Goal: Transaction & Acquisition: Purchase product/service

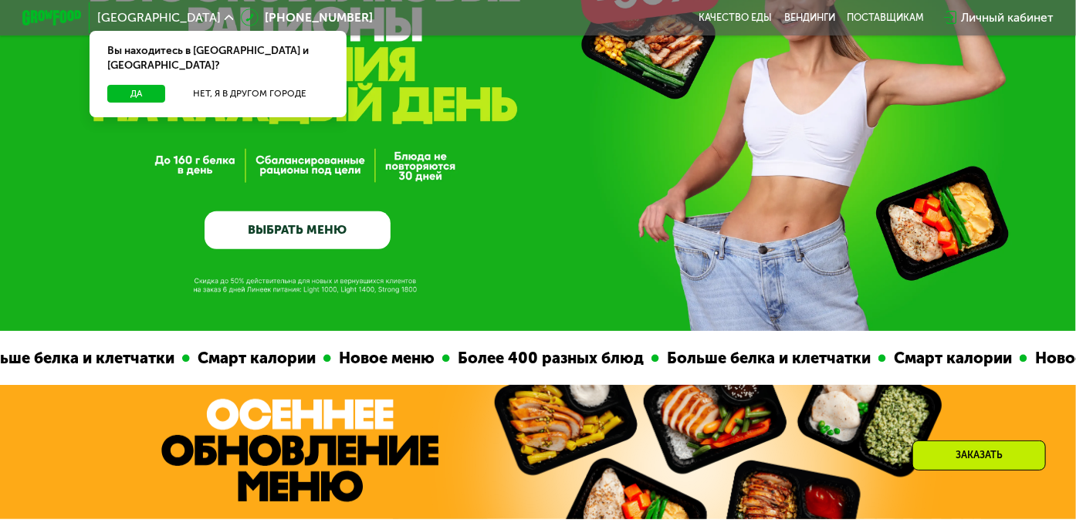
click at [269, 240] on link "ВЫБРАТЬ МЕНЮ" at bounding box center [298, 229] width 186 height 37
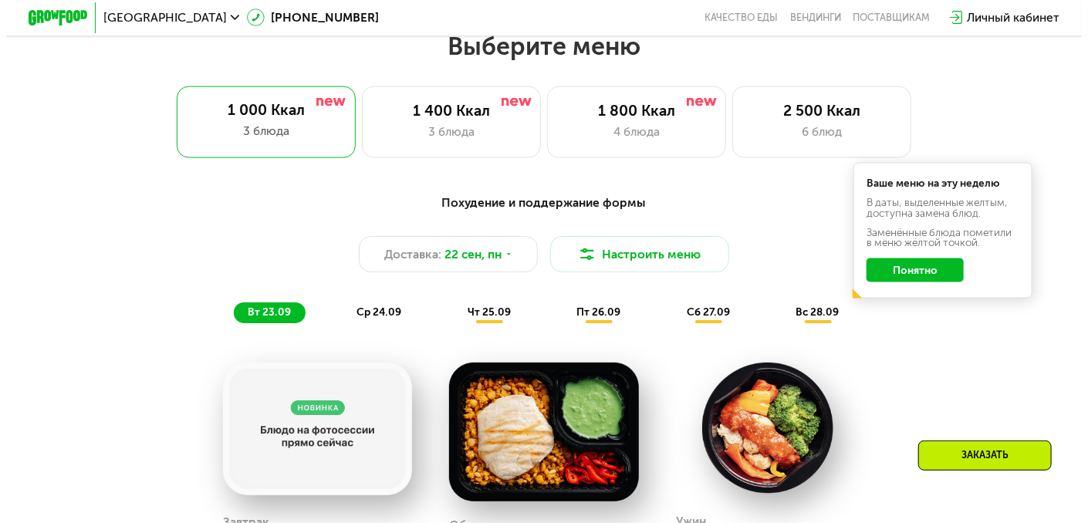
scroll to position [956, 0]
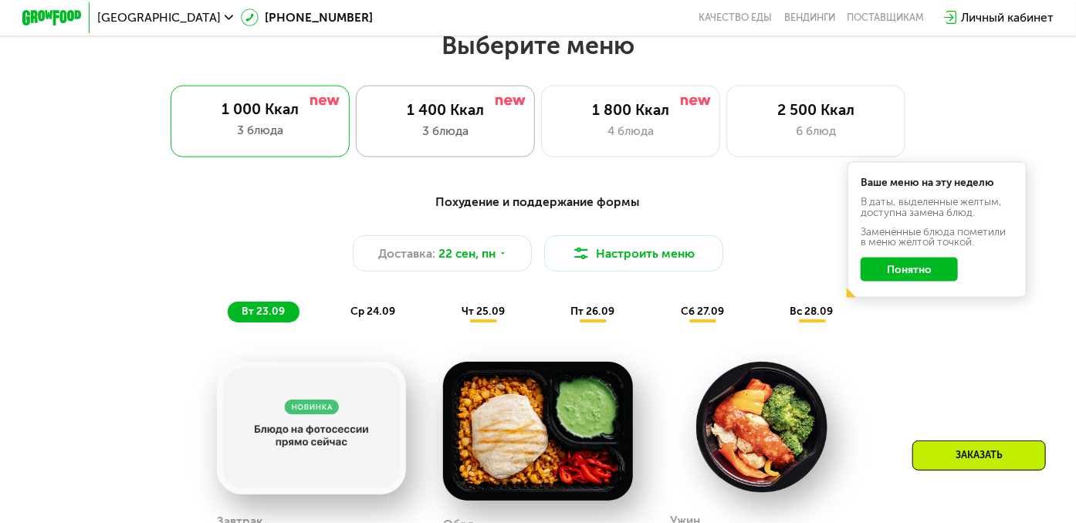
click at [470, 119] on div "1 400 Ккал" at bounding box center [445, 110] width 148 height 18
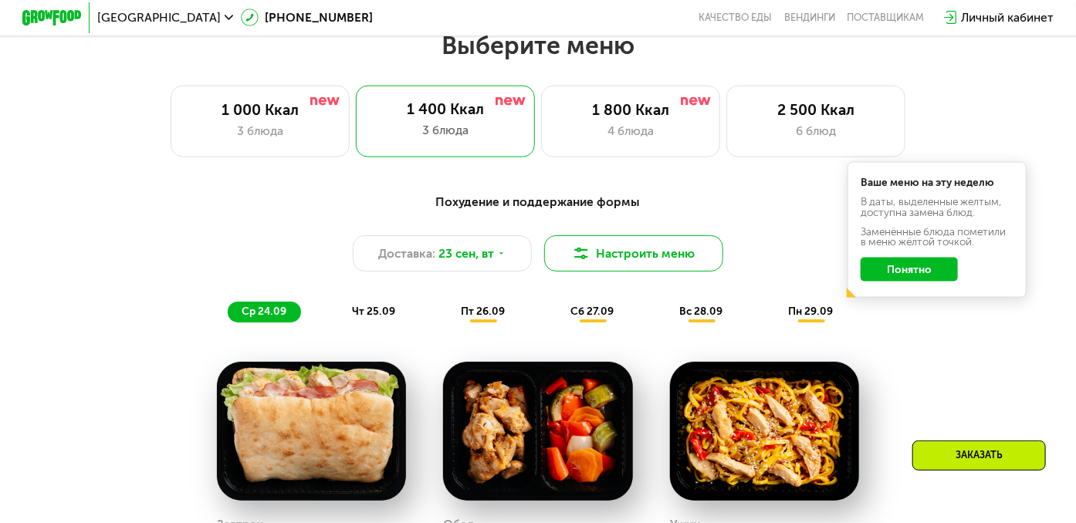
click at [655, 255] on button "Настроить меню" at bounding box center [633, 253] width 179 height 36
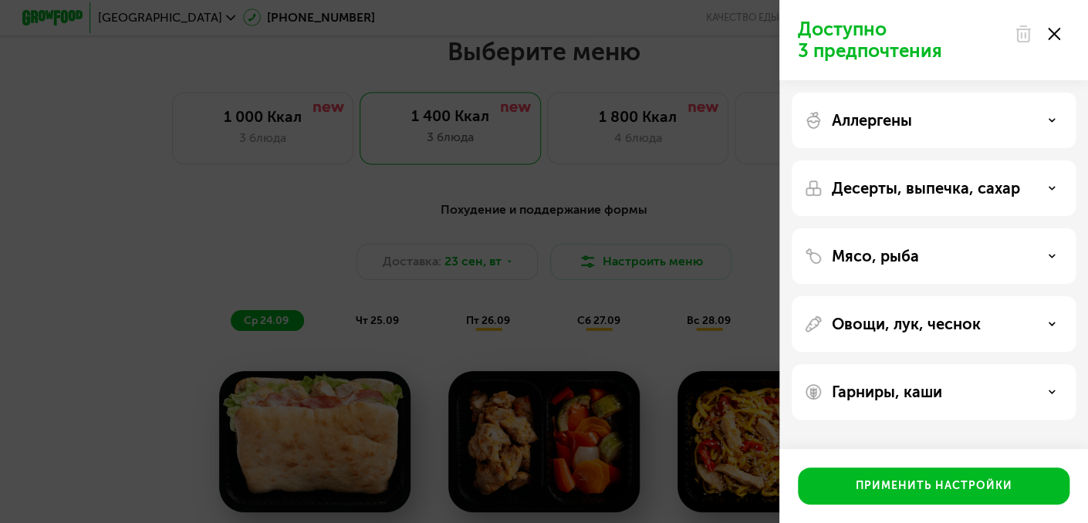
click at [834, 262] on p "Мясо, рыба" at bounding box center [875, 256] width 87 height 19
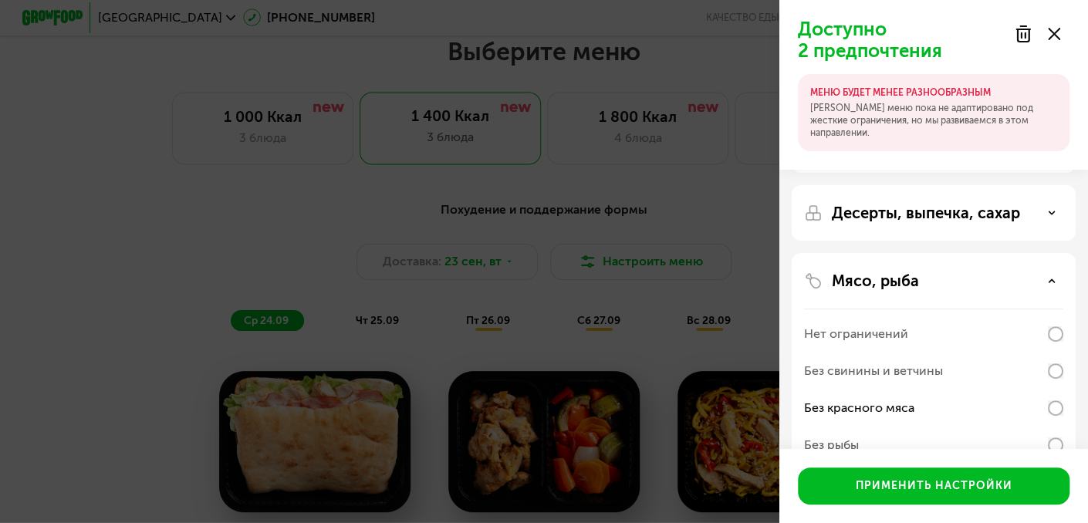
scroll to position [154, 0]
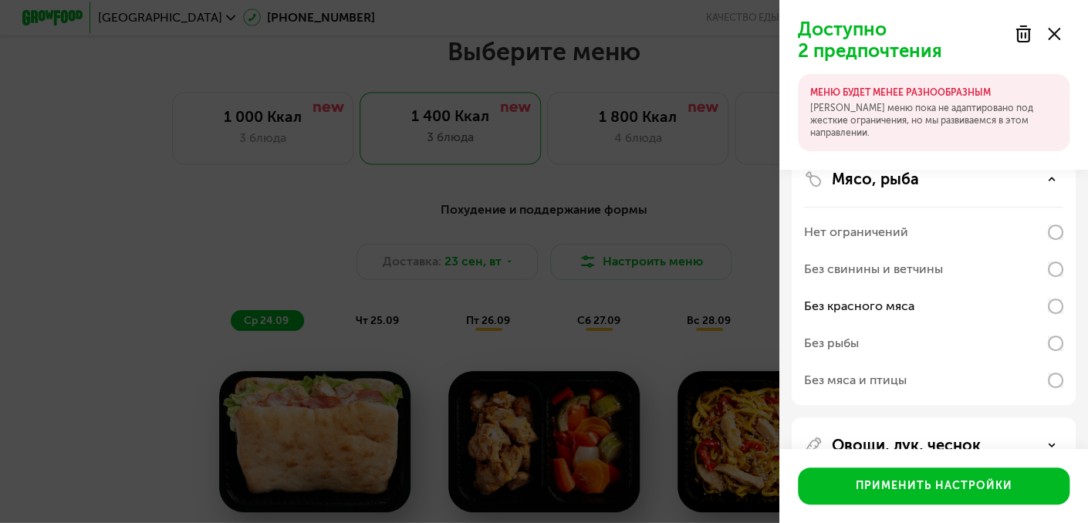
click at [1070, 381] on div "Мясо, рыба Нет ограничений Без свинины и ветчины Без красного мяса Без рыбы Без…" at bounding box center [934, 278] width 284 height 254
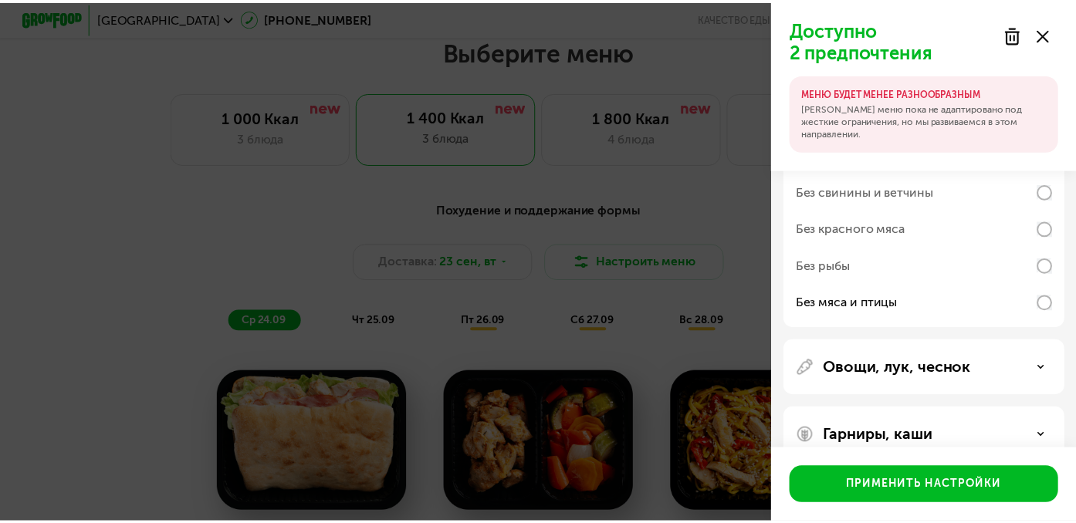
scroll to position [262, 0]
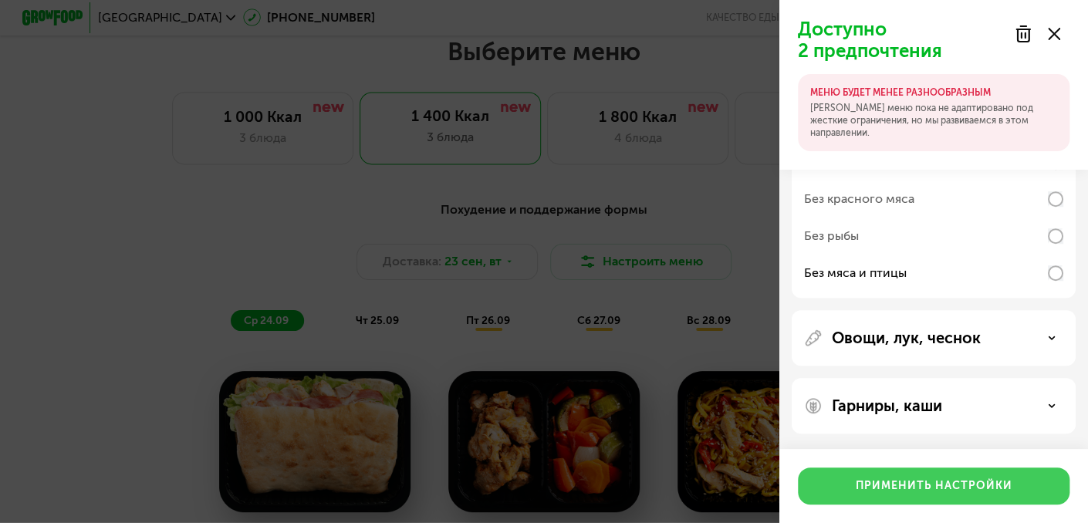
click at [993, 481] on div "Применить настройки" at bounding box center [934, 486] width 157 height 15
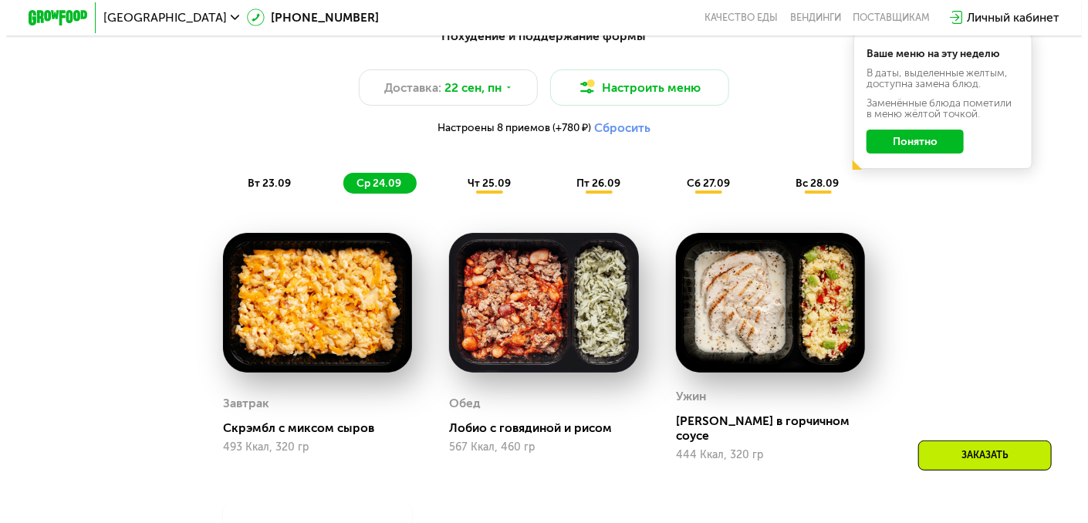
scroll to position [1033, 0]
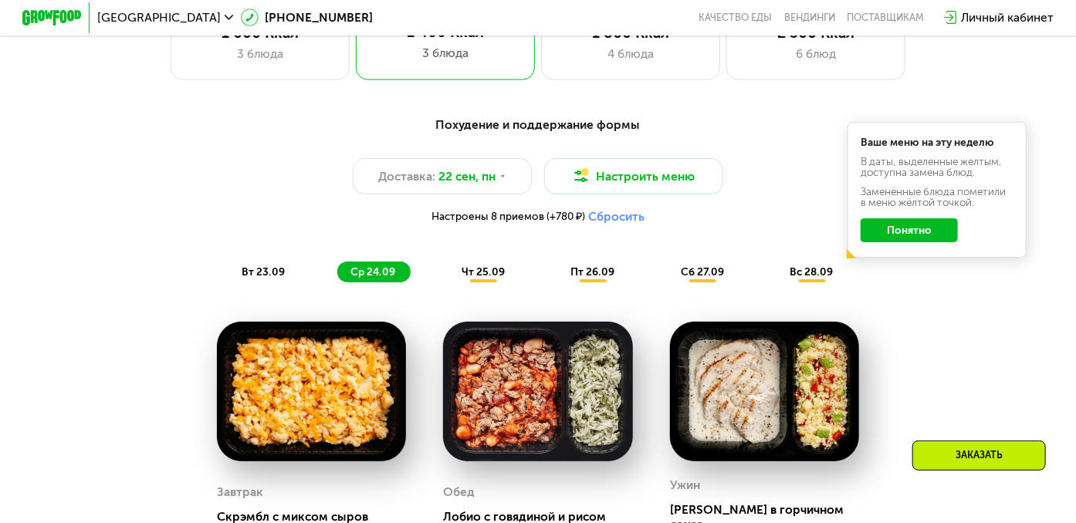
click at [900, 236] on button "Понятно" at bounding box center [909, 230] width 97 height 24
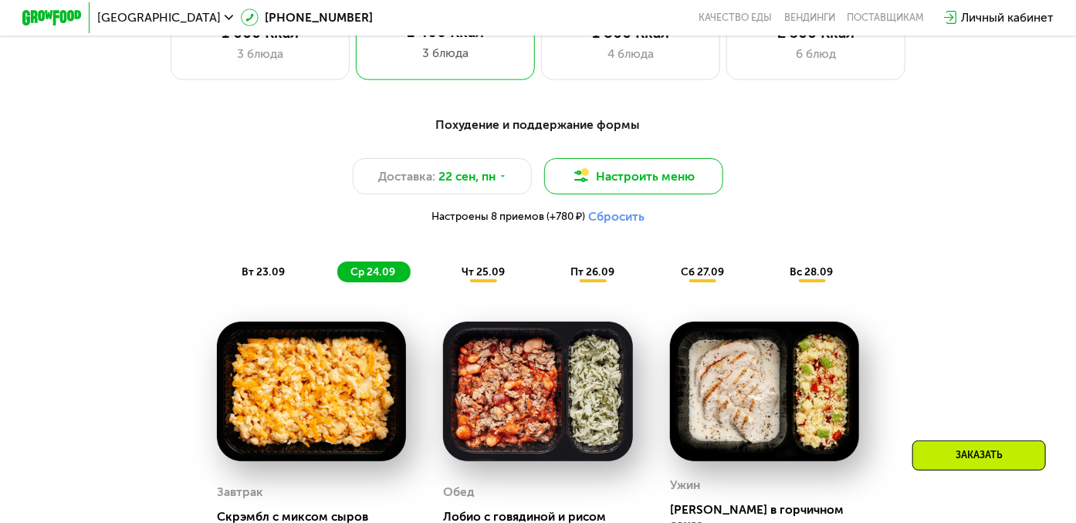
click at [653, 181] on button "Настроить меню" at bounding box center [633, 176] width 179 height 36
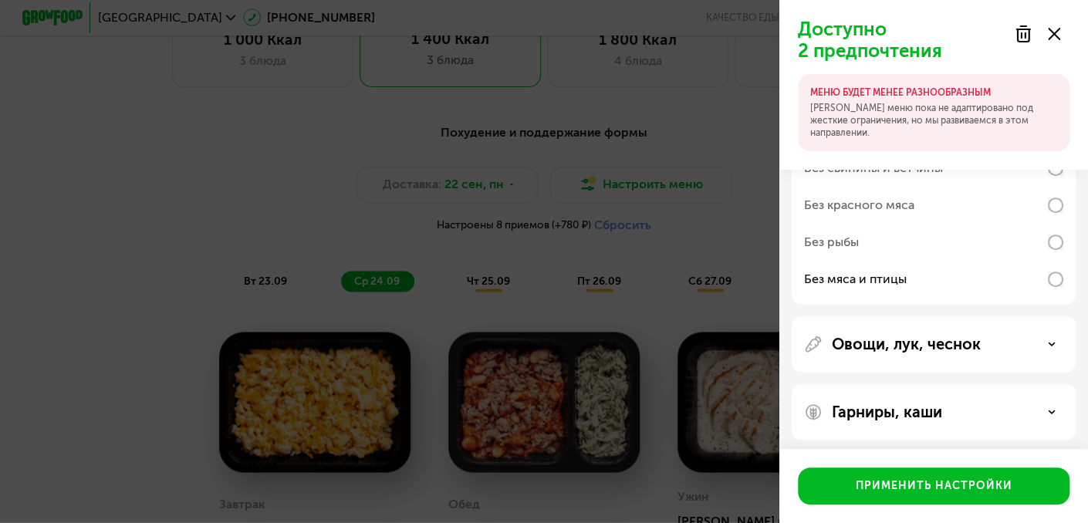
scroll to position [262, 0]
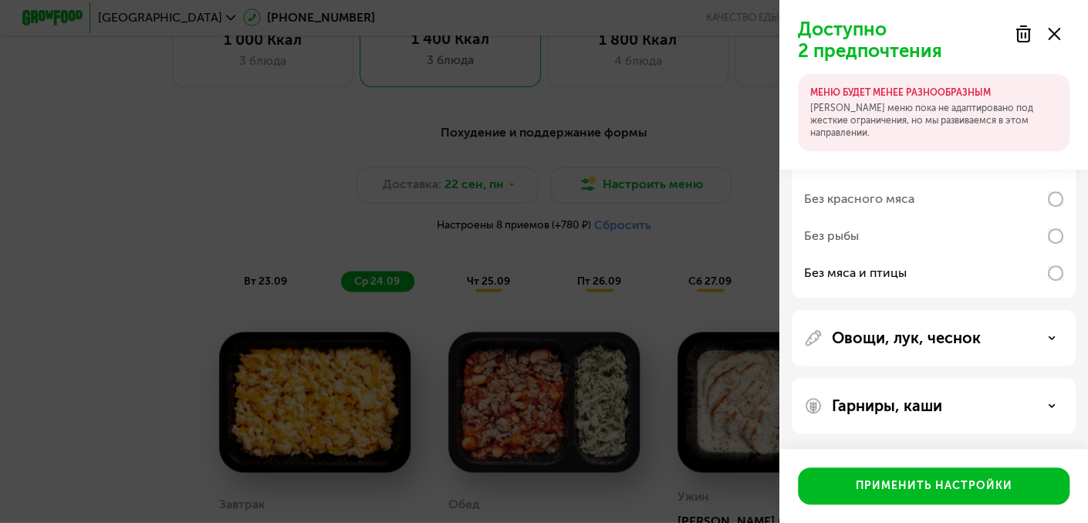
click at [1030, 408] on div "Гарниры, каши" at bounding box center [933, 406] width 259 height 19
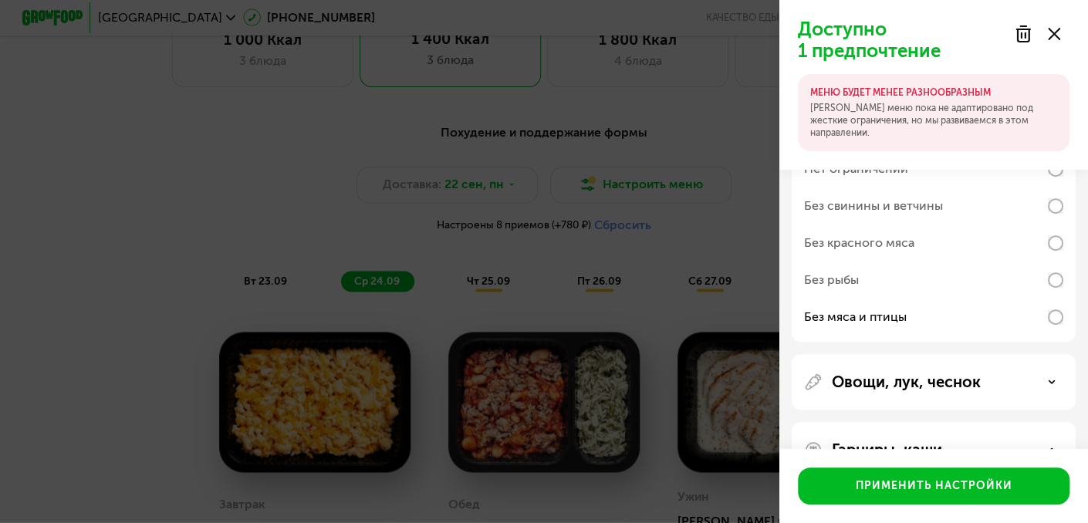
scroll to position [309, 0]
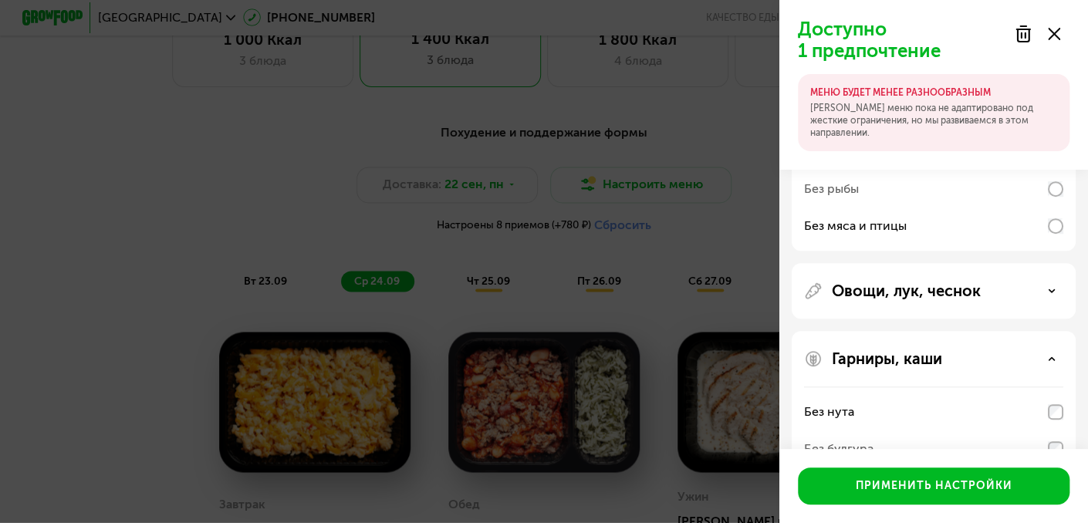
click at [1047, 293] on div "Овощи, лук, чеснок" at bounding box center [933, 291] width 259 height 19
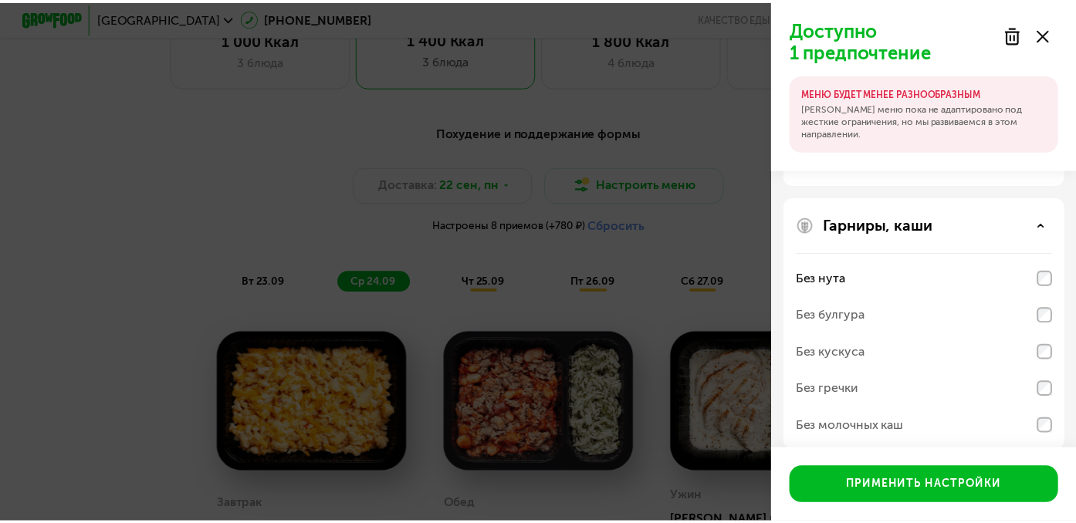
scroll to position [732, 0]
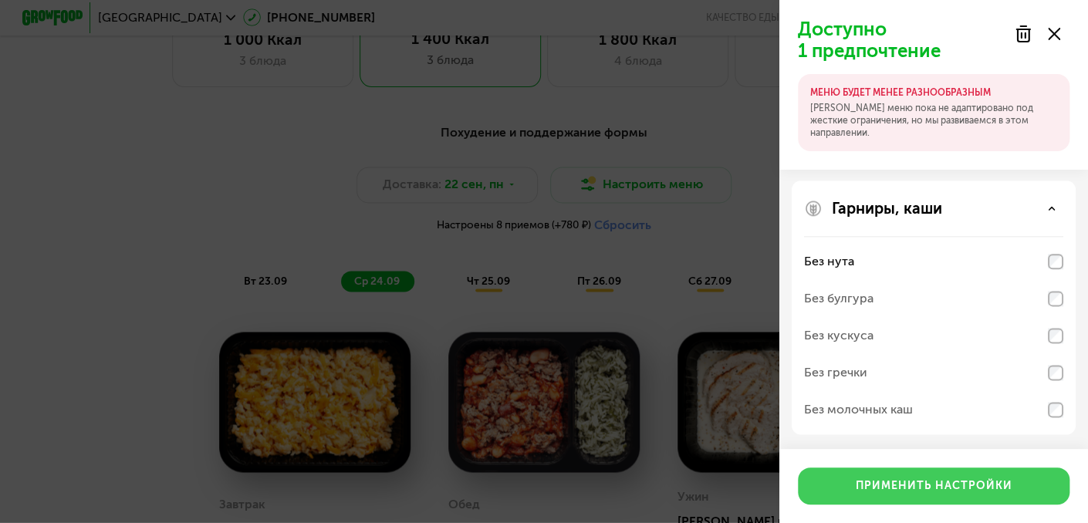
click at [976, 487] on div "Применить настройки" at bounding box center [934, 486] width 157 height 15
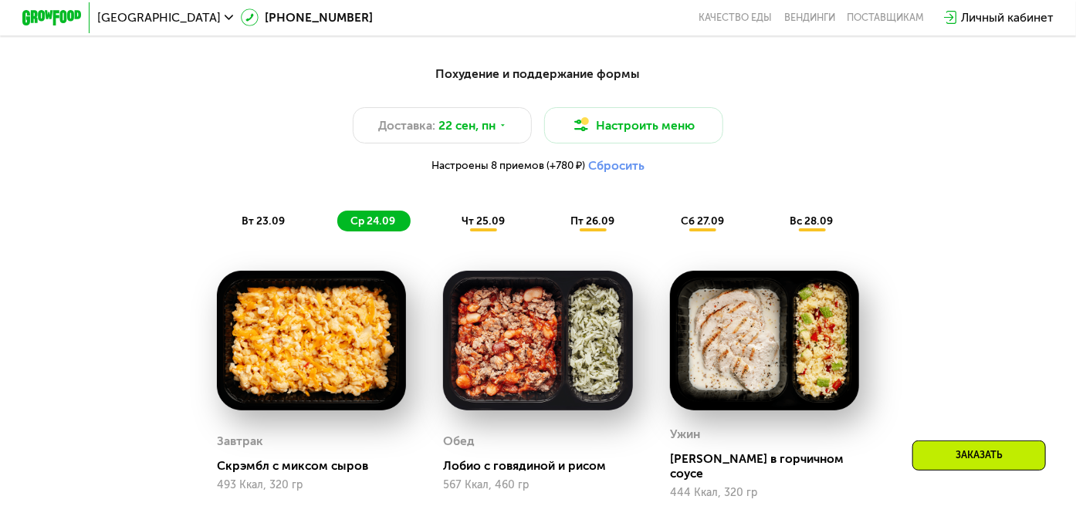
scroll to position [1110, 0]
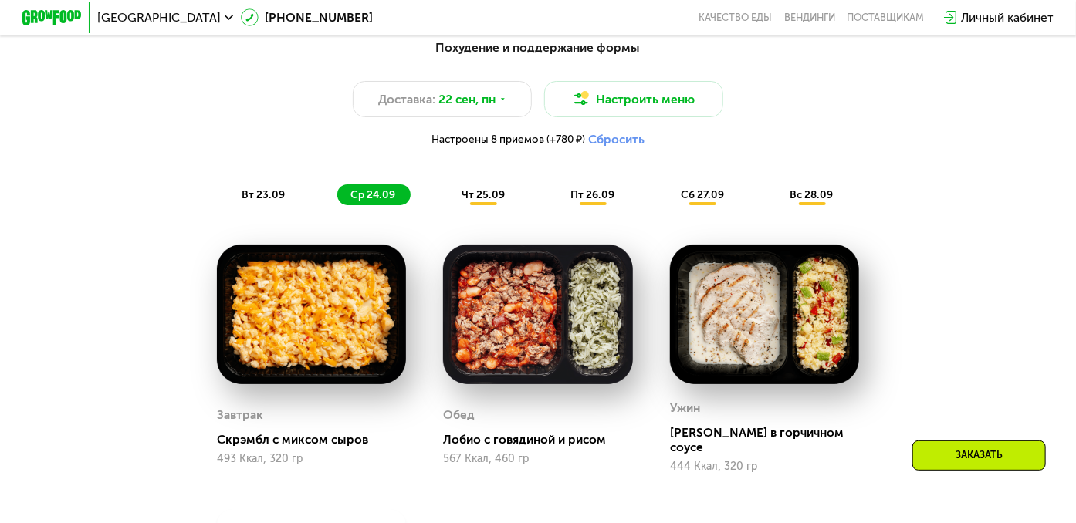
click at [484, 201] on span "чт 25.09" at bounding box center [483, 194] width 43 height 13
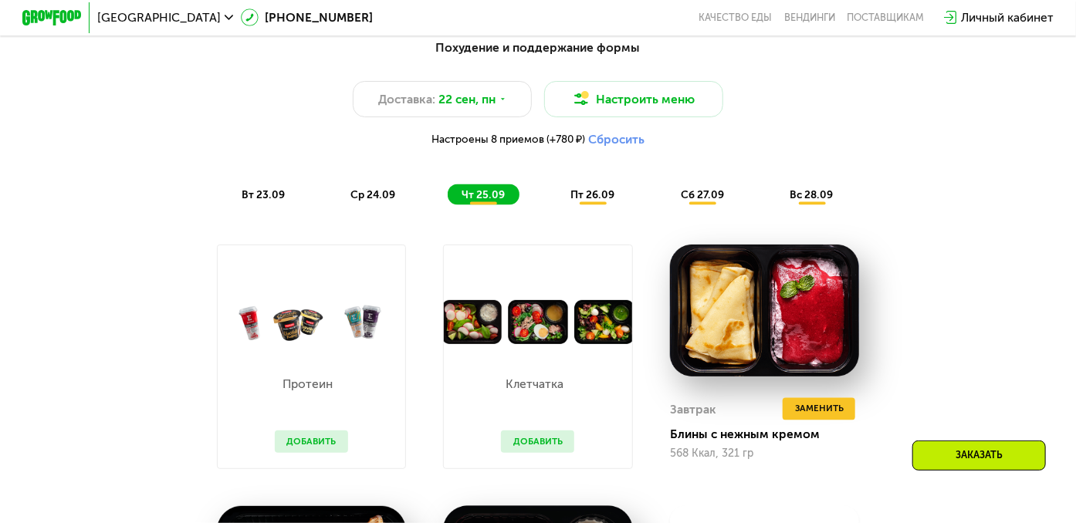
click at [602, 200] on span "пт 26.09" at bounding box center [592, 194] width 44 height 13
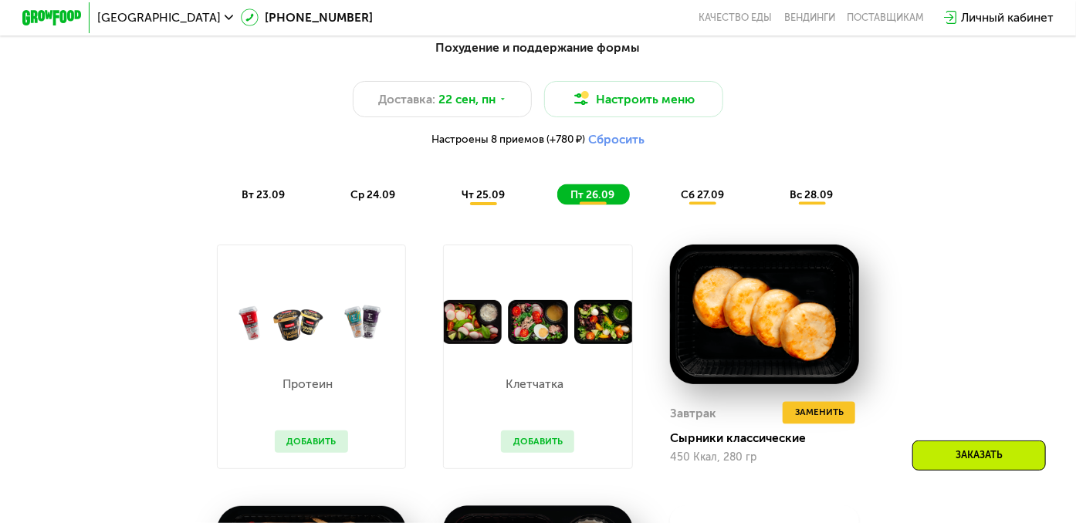
click at [702, 201] on span "сб 27.09" at bounding box center [702, 194] width 43 height 13
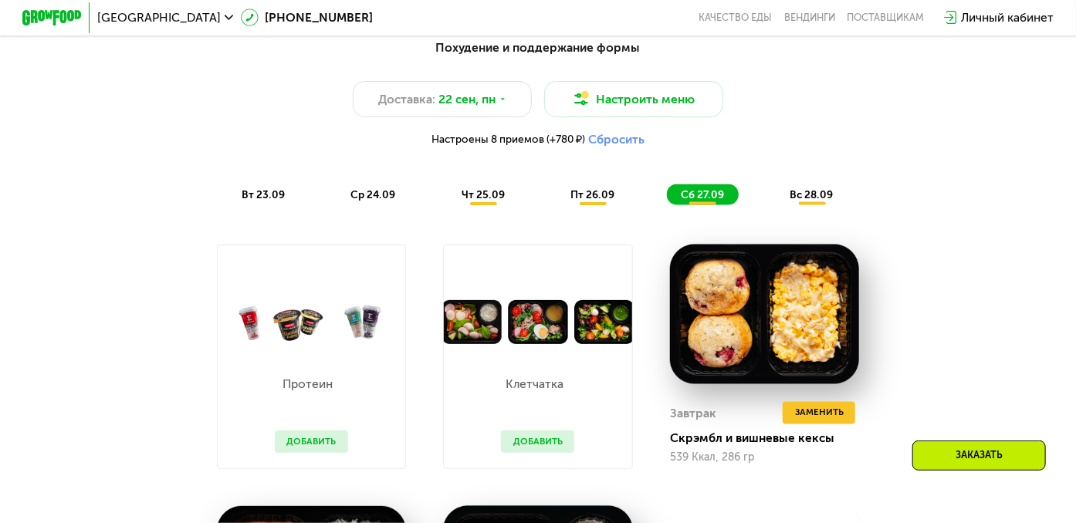
click at [812, 201] on span "вс 28.09" at bounding box center [811, 194] width 43 height 13
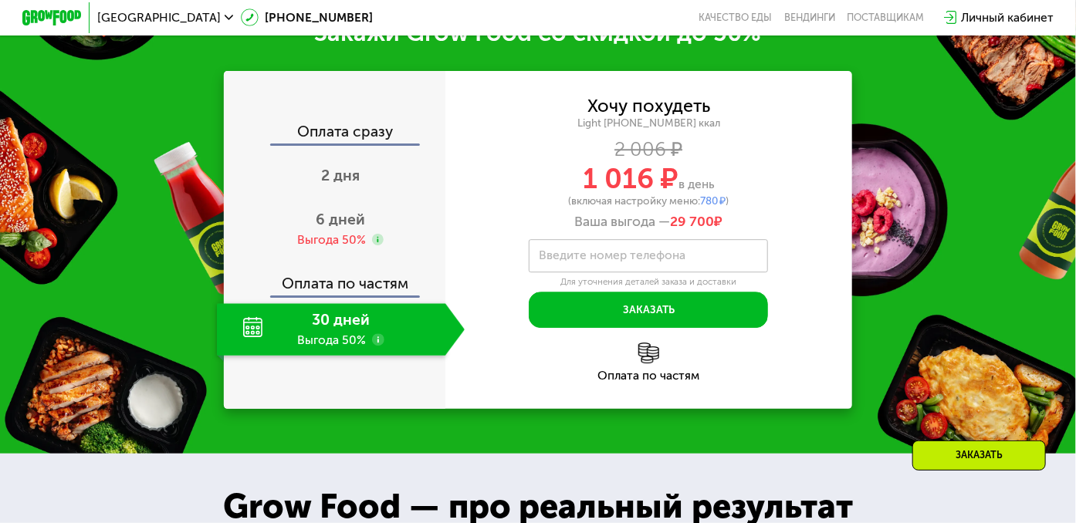
scroll to position [1959, 0]
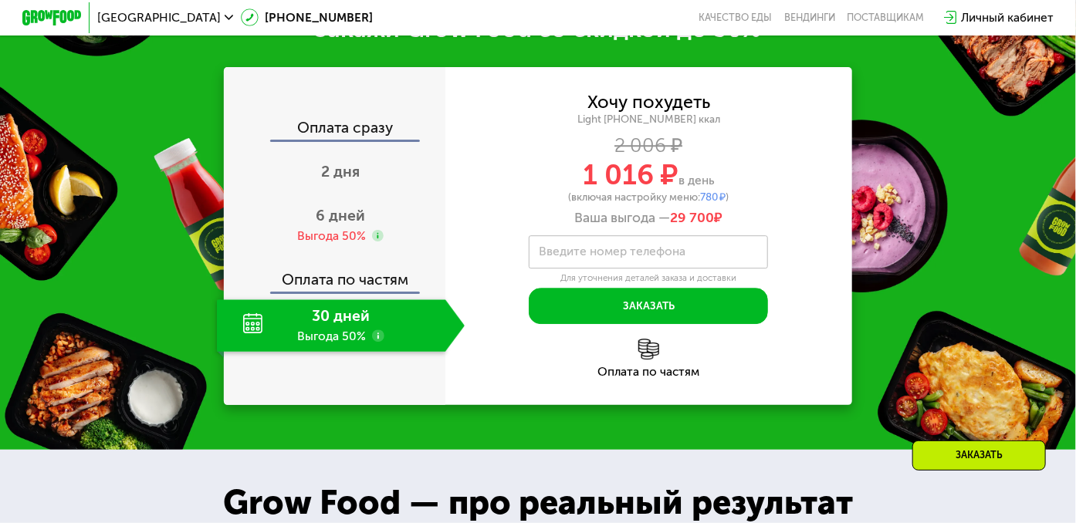
click at [346, 330] on div "30 дней Выгода 50%" at bounding box center [331, 325] width 228 height 52
click at [253, 339] on div "30 дней Выгода 50%" at bounding box center [331, 325] width 228 height 52
click at [256, 339] on div "30 дней Выгода 50%" at bounding box center [331, 325] width 228 height 52
click at [264, 339] on div "30 дней Выгода 50%" at bounding box center [331, 325] width 228 height 52
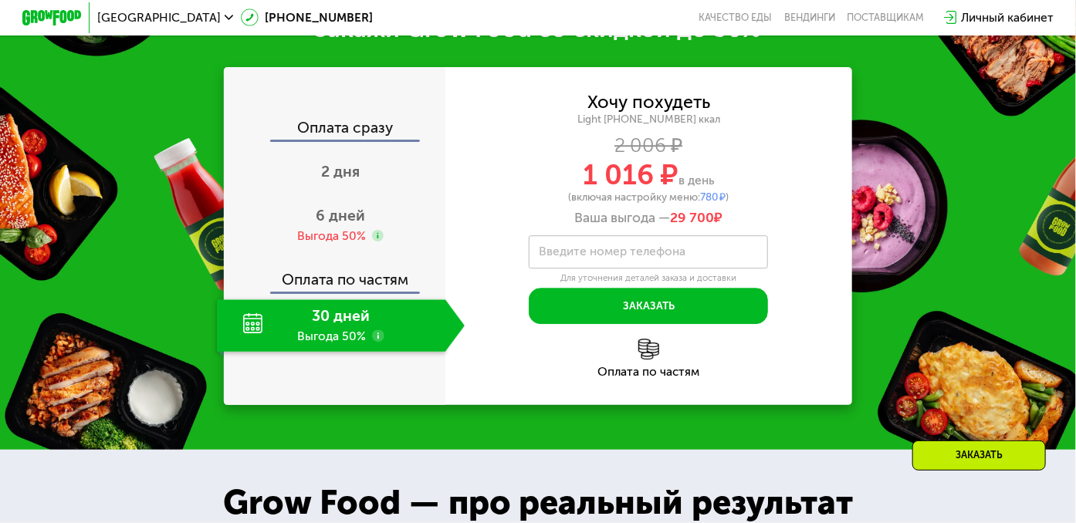
click at [352, 293] on div "Оплата по частям" at bounding box center [335, 275] width 220 height 35
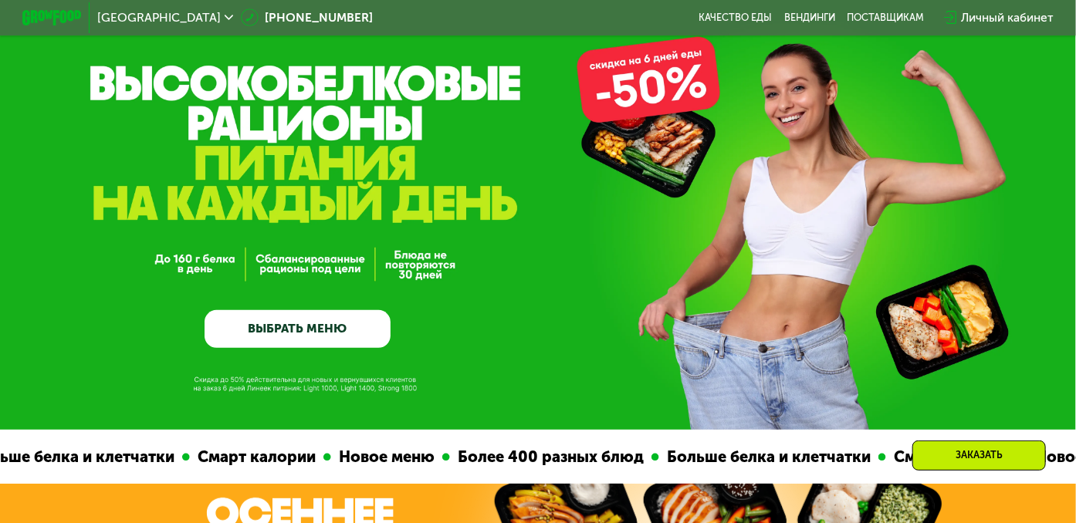
scroll to position [29, 0]
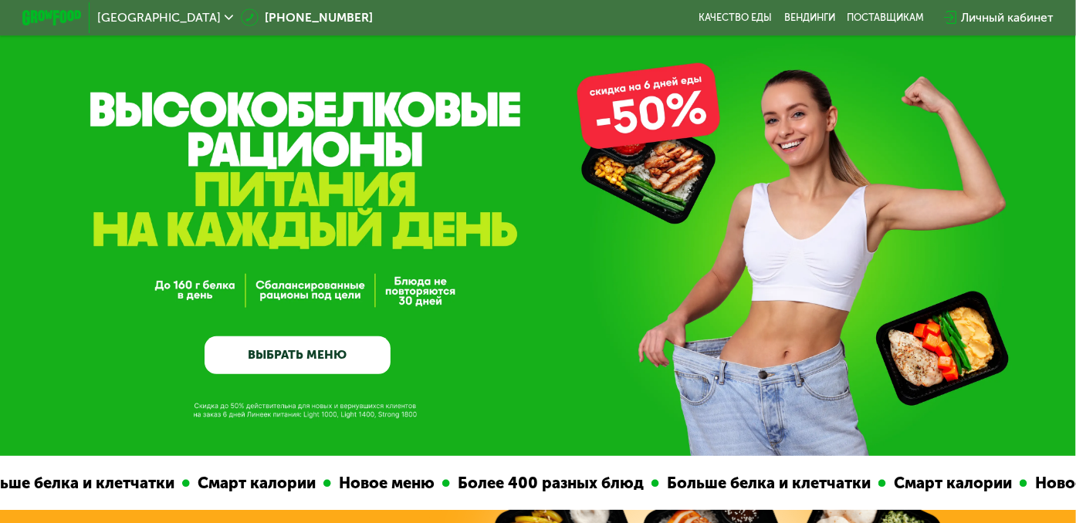
click at [286, 355] on link "ВЫБРАТЬ МЕНЮ" at bounding box center [298, 355] width 186 height 37
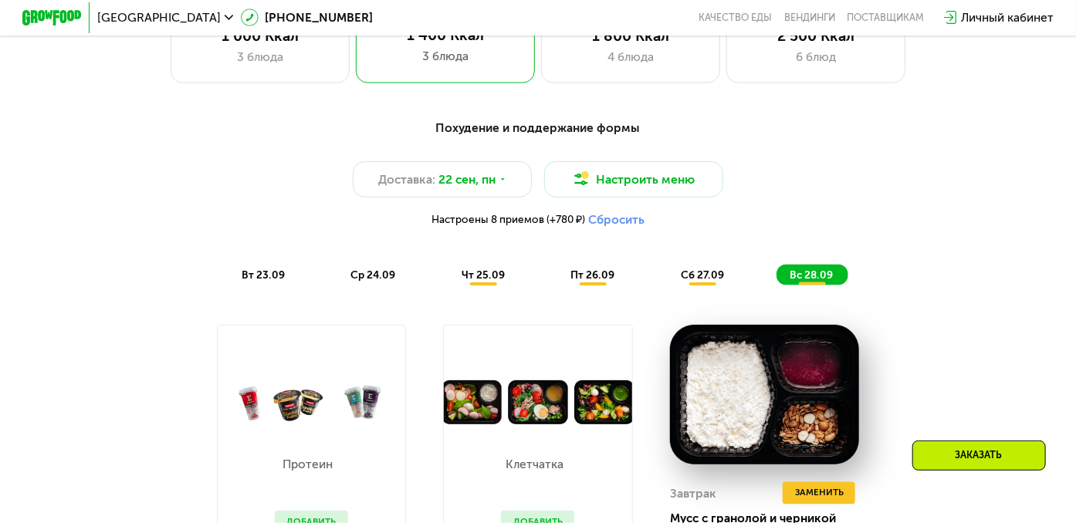
scroll to position [1033, 0]
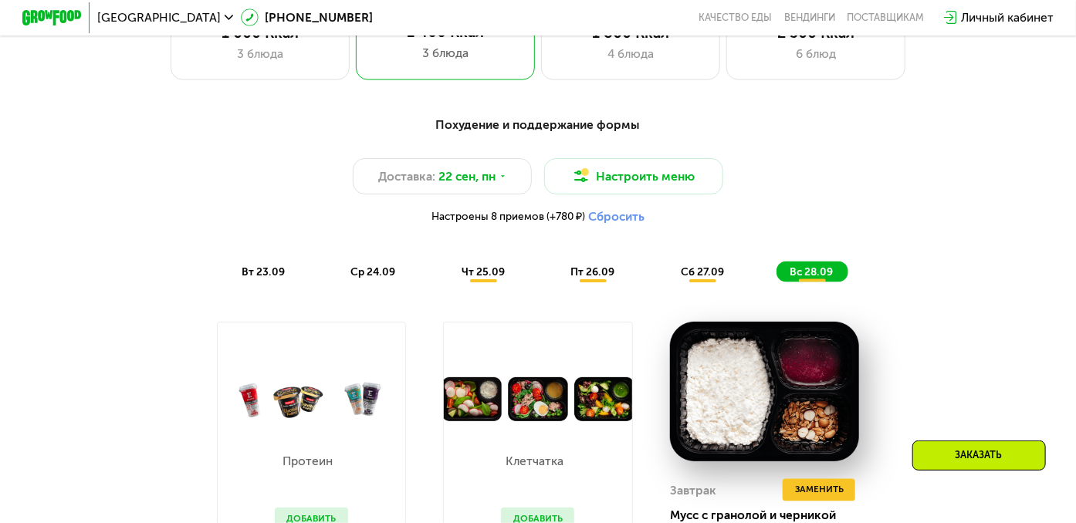
click at [272, 279] on span "вт 23.09" at bounding box center [263, 272] width 43 height 13
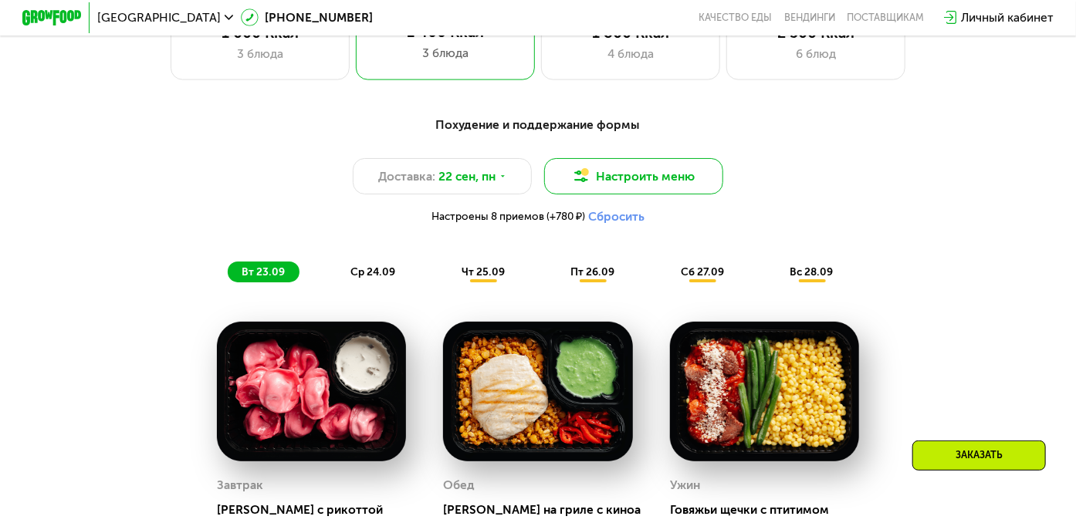
click at [655, 184] on button "Настроить меню" at bounding box center [633, 176] width 179 height 36
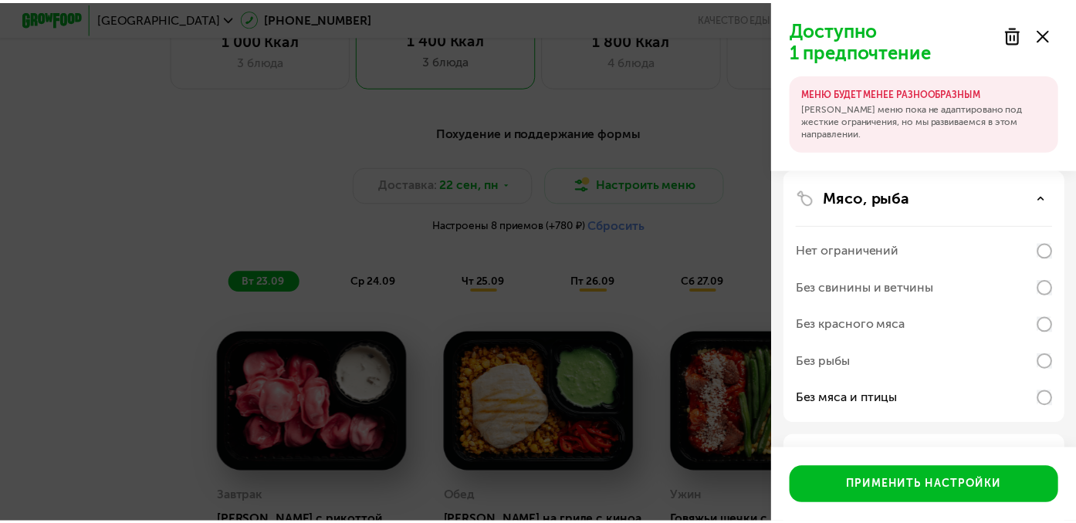
scroll to position [154, 0]
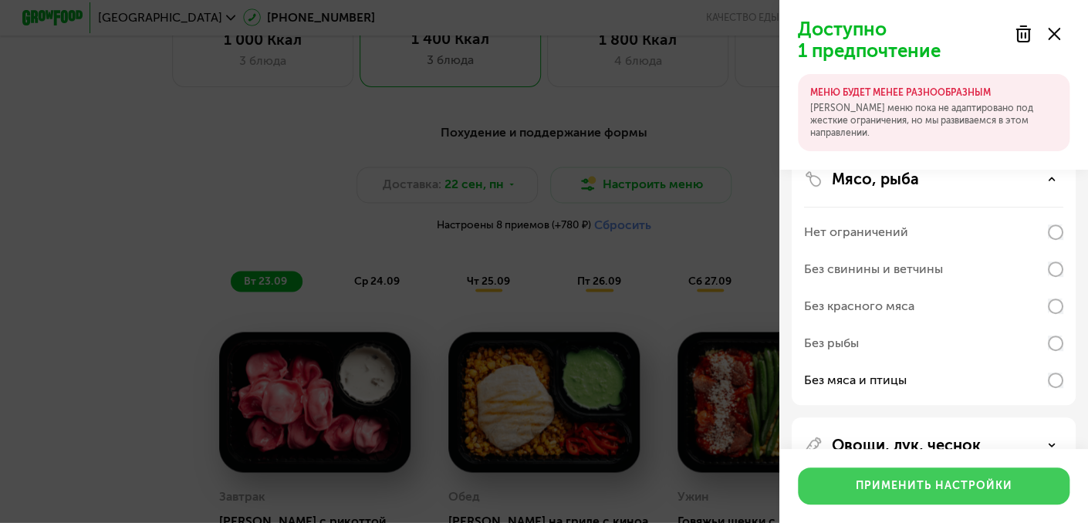
click at [948, 479] on div "Применить настройки" at bounding box center [934, 486] width 157 height 15
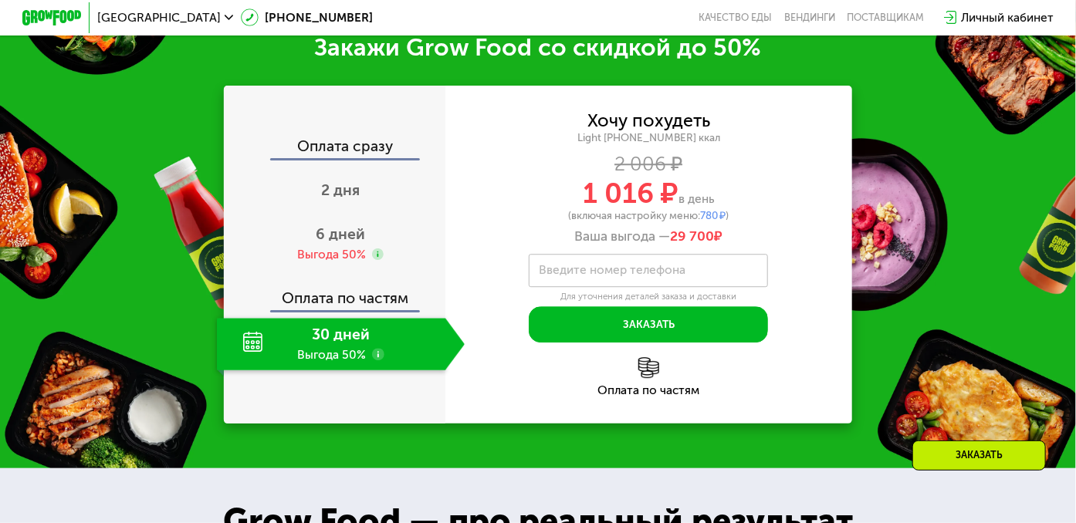
scroll to position [1882, 0]
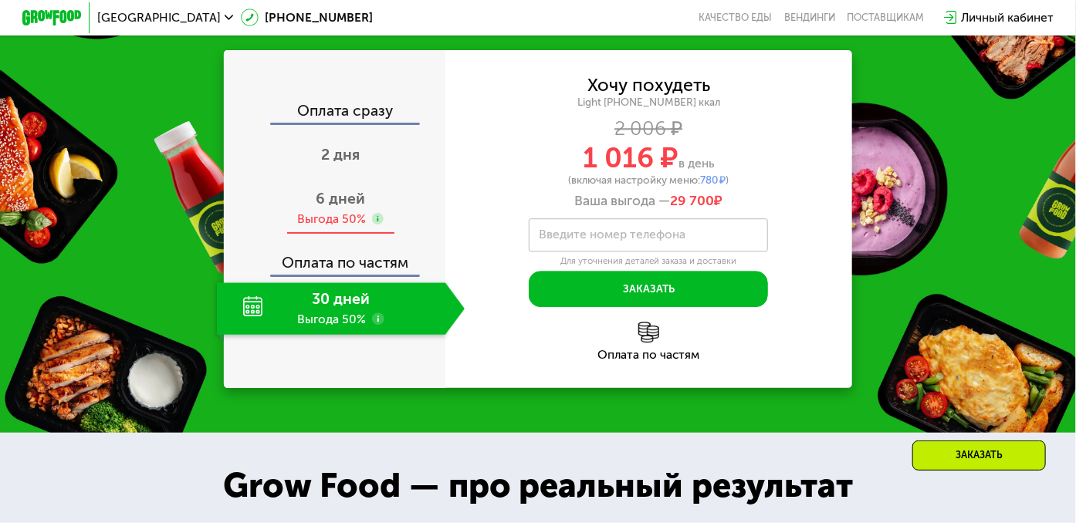
click at [374, 225] on use at bounding box center [378, 219] width 12 height 12
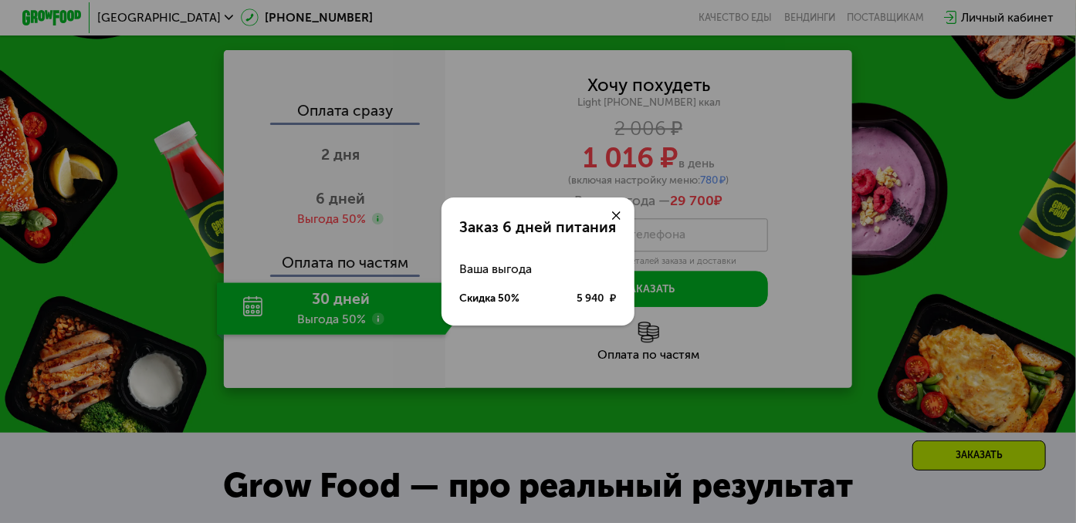
click at [617, 212] on icon at bounding box center [616, 215] width 9 height 9
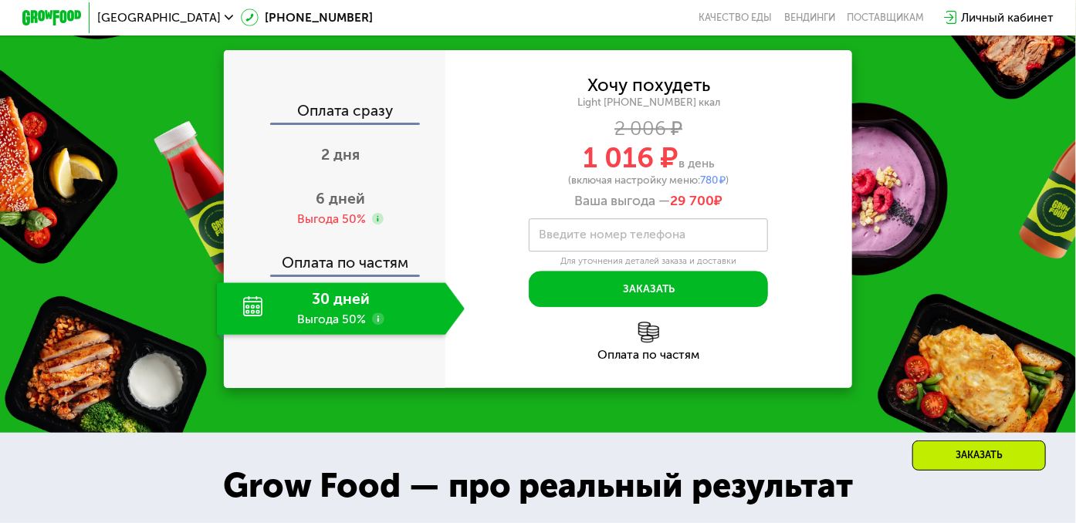
click at [375, 324] on use at bounding box center [378, 319] width 12 height 12
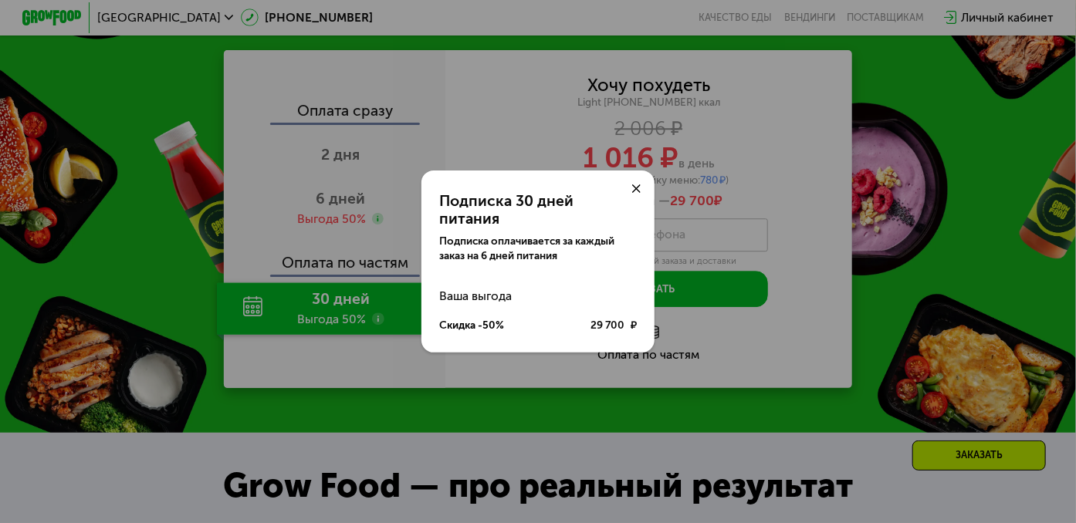
click at [634, 194] on icon at bounding box center [636, 188] width 9 height 9
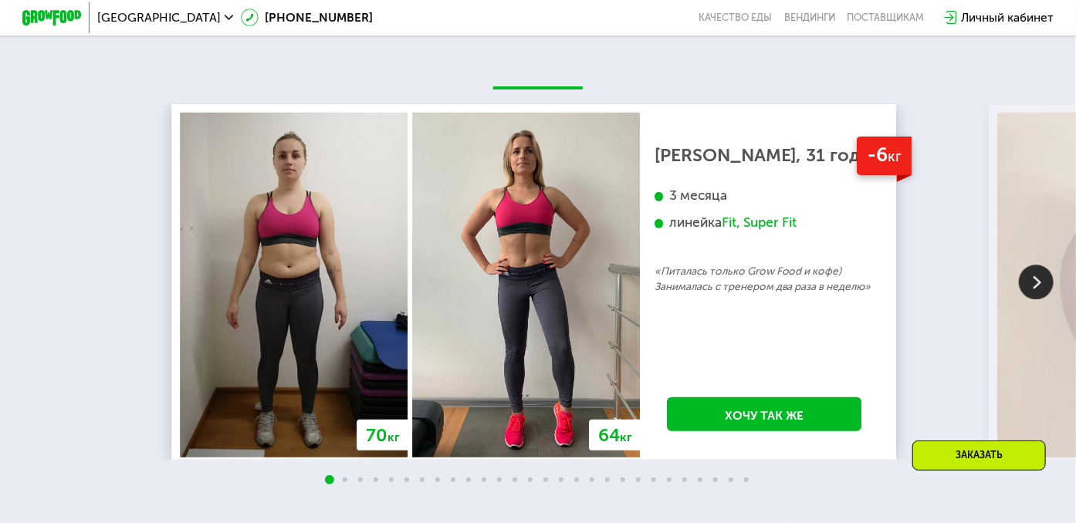
scroll to position [2808, 0]
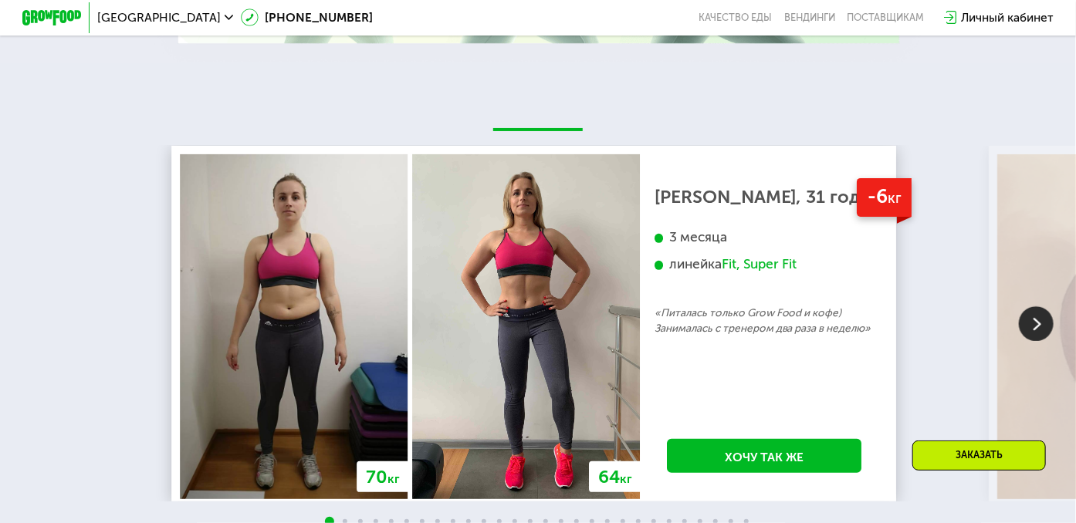
click at [1034, 342] on img at bounding box center [1036, 324] width 35 height 35
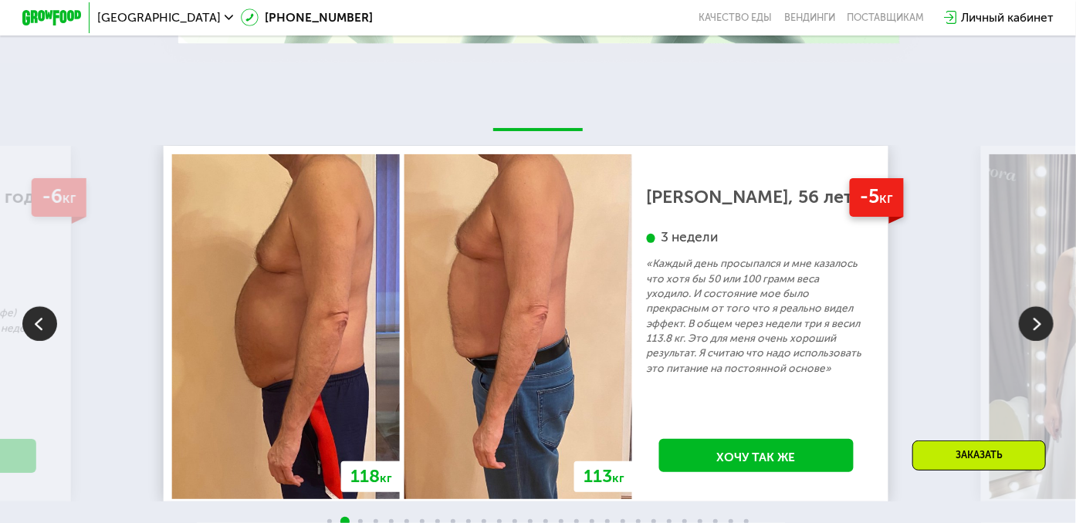
click at [1034, 342] on img at bounding box center [1036, 324] width 35 height 35
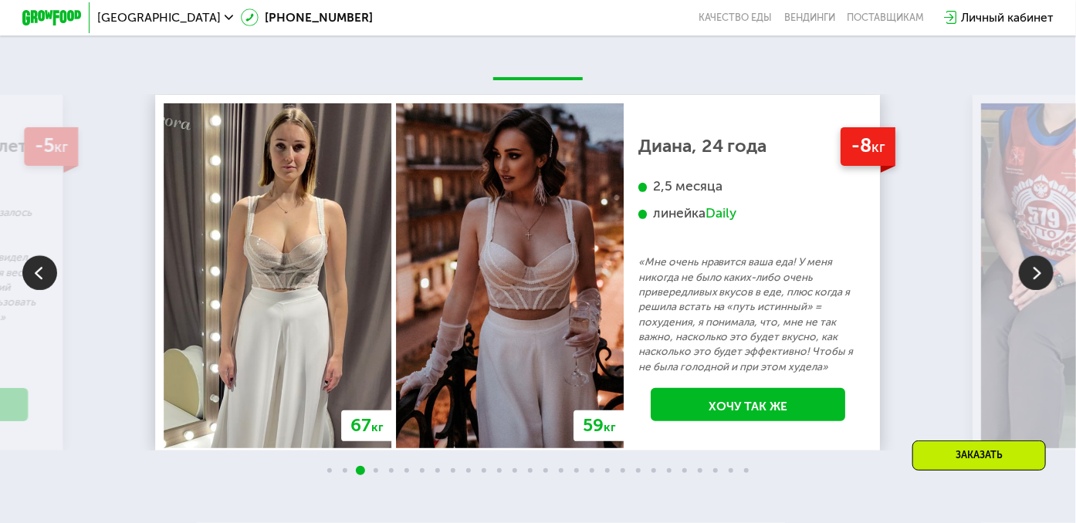
scroll to position [2885, 0]
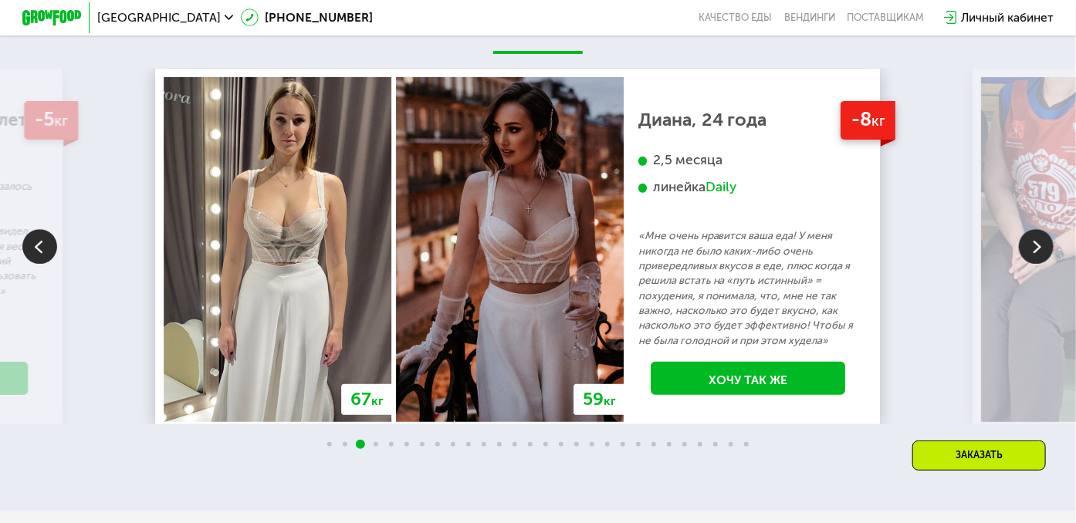
click at [1031, 265] on img at bounding box center [1036, 247] width 35 height 35
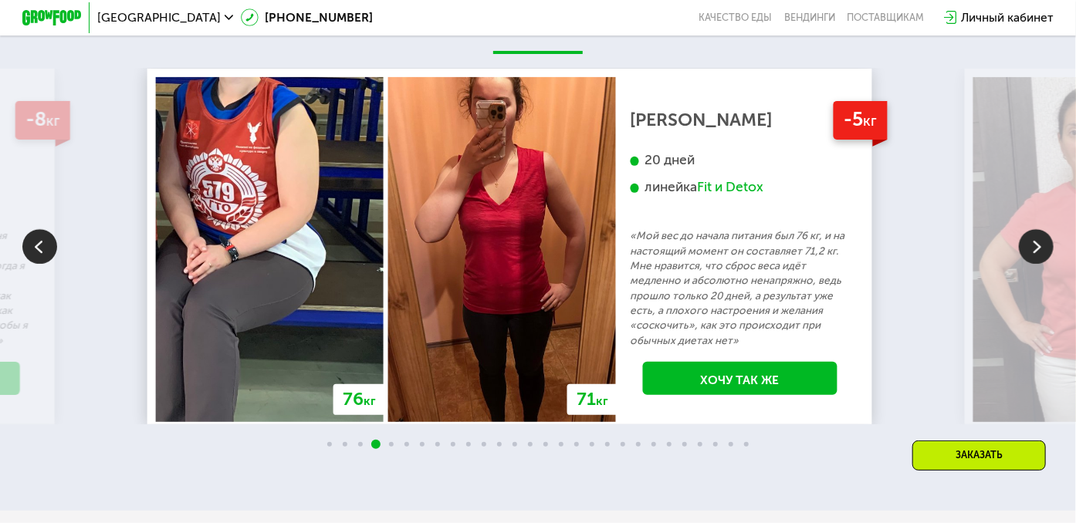
click at [32, 265] on img at bounding box center [39, 247] width 35 height 35
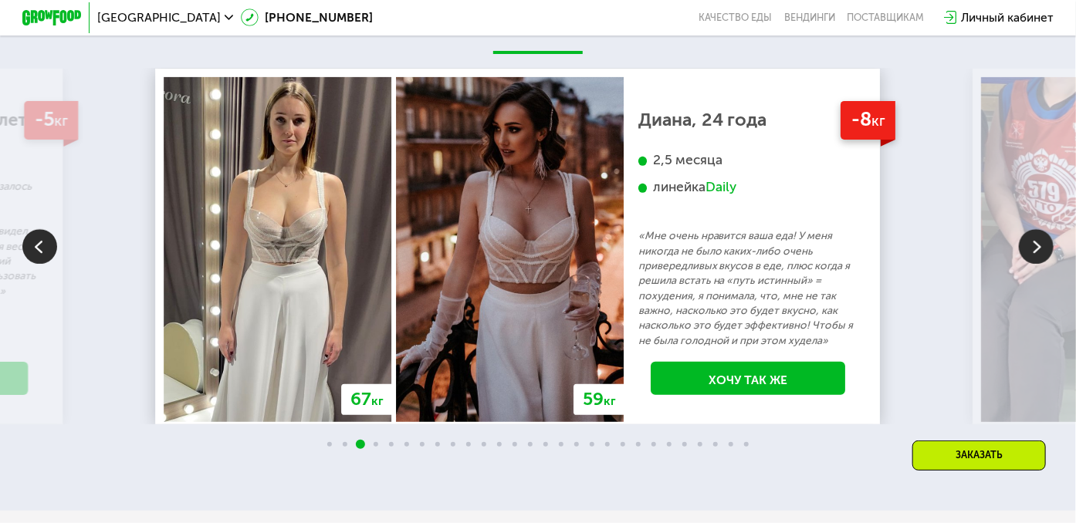
click at [1025, 265] on img at bounding box center [1036, 247] width 35 height 35
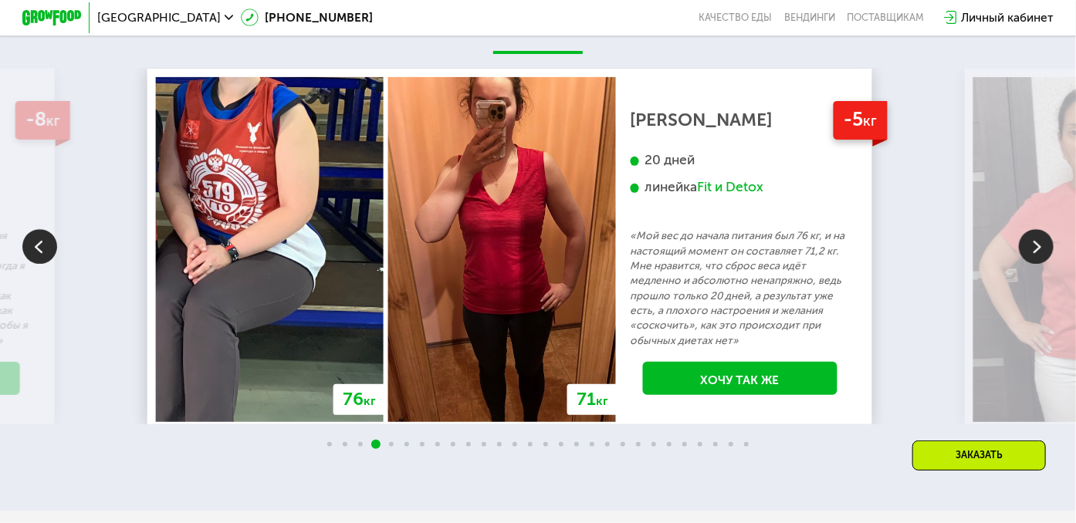
click at [1025, 265] on img at bounding box center [1036, 247] width 35 height 35
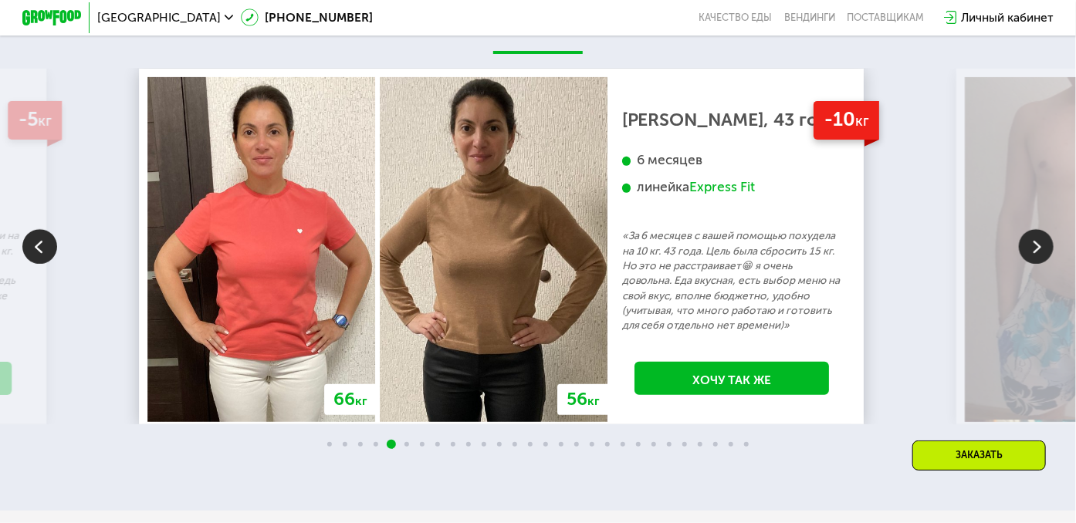
click at [1029, 265] on img at bounding box center [1036, 247] width 35 height 35
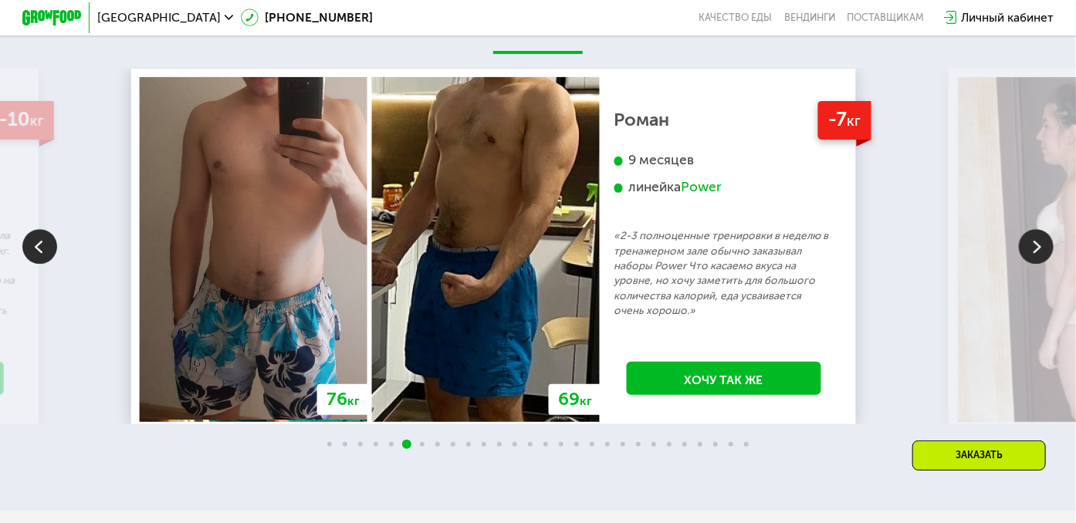
click at [1029, 265] on img at bounding box center [1036, 247] width 35 height 35
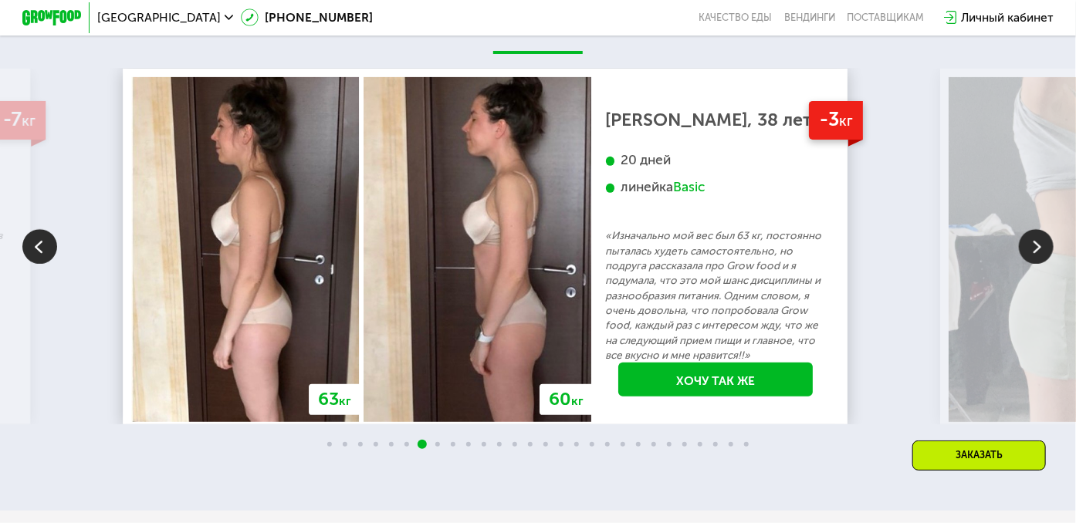
click at [1033, 265] on img at bounding box center [1036, 247] width 35 height 35
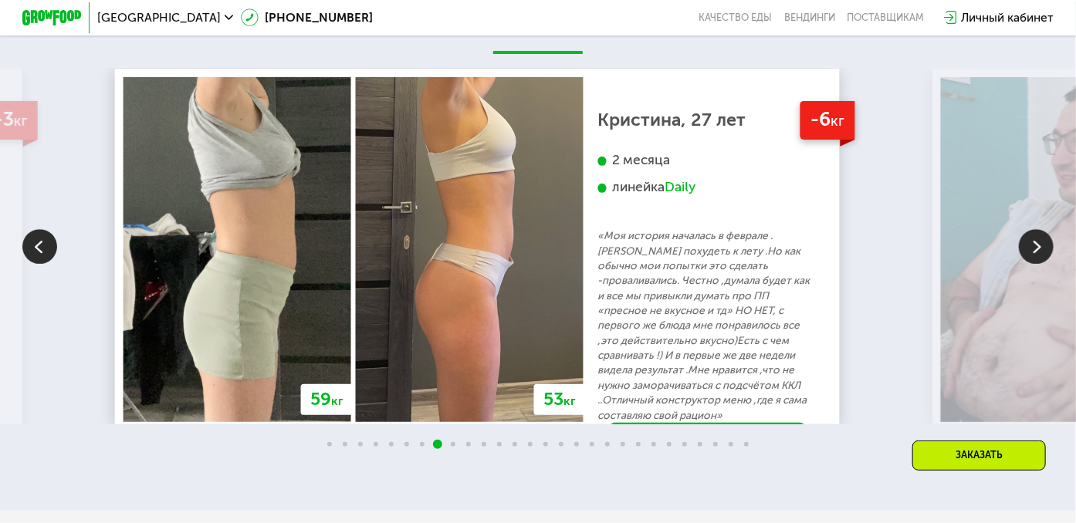
click at [1033, 265] on img at bounding box center [1036, 247] width 35 height 35
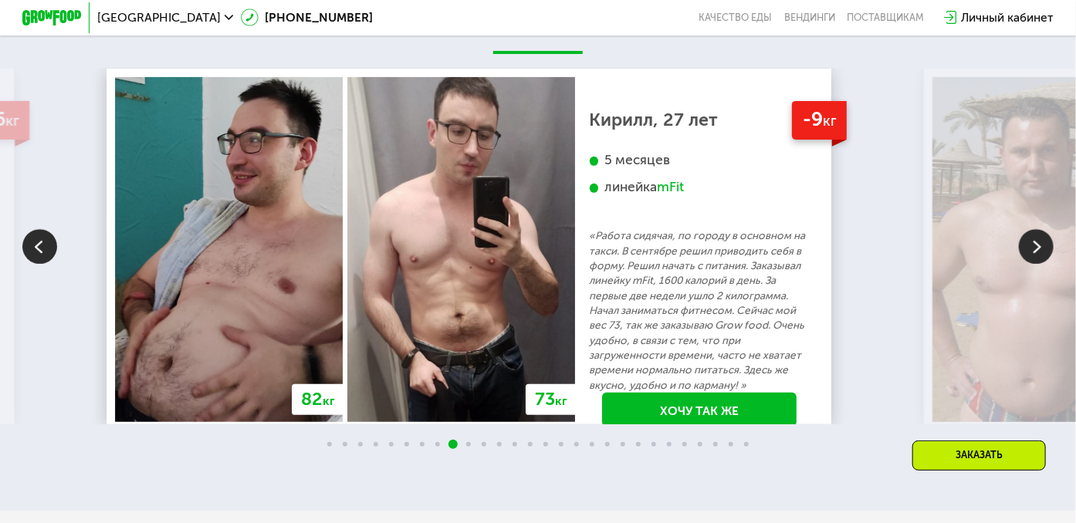
click at [37, 265] on img at bounding box center [39, 247] width 35 height 35
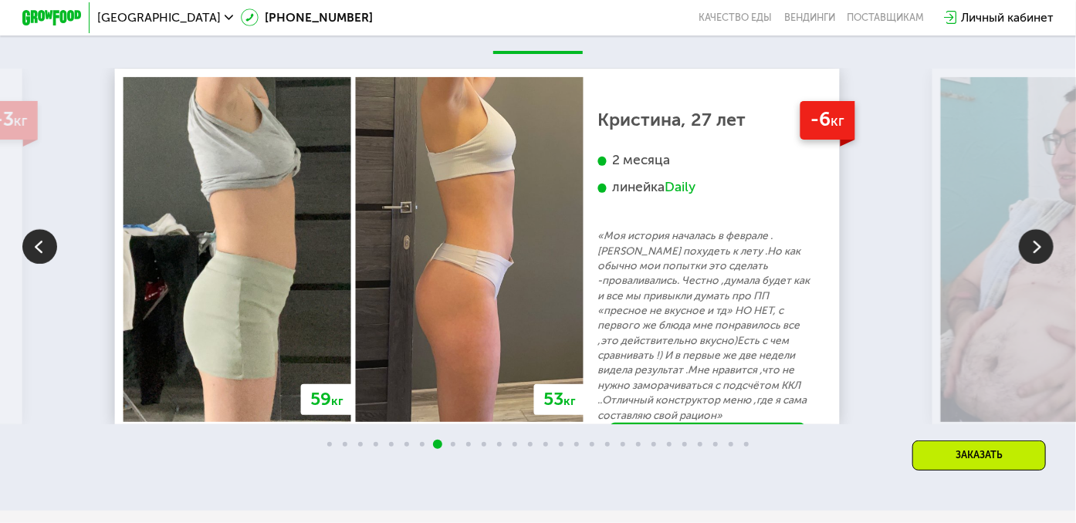
click at [1047, 265] on img at bounding box center [1036, 247] width 35 height 35
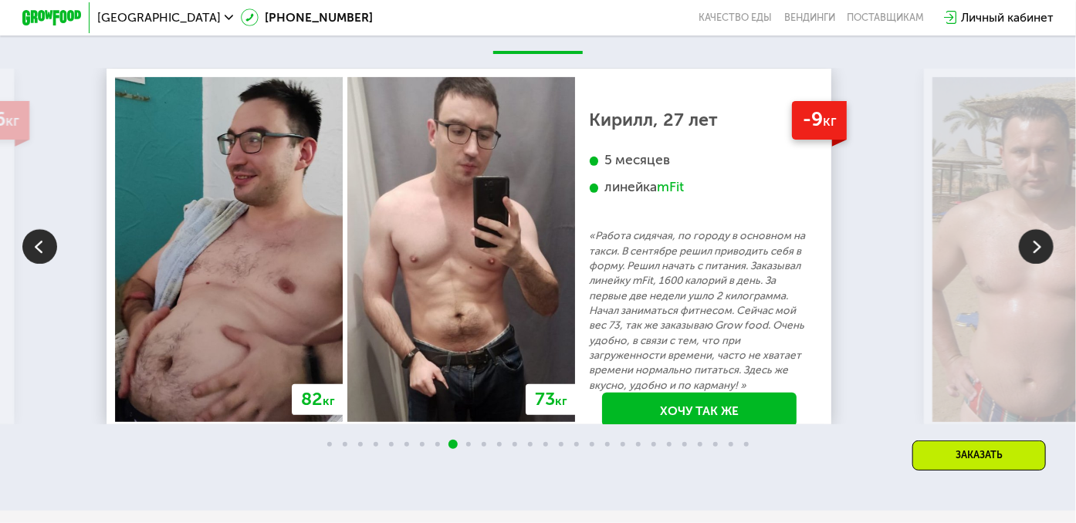
click at [1046, 265] on img at bounding box center [1036, 247] width 35 height 35
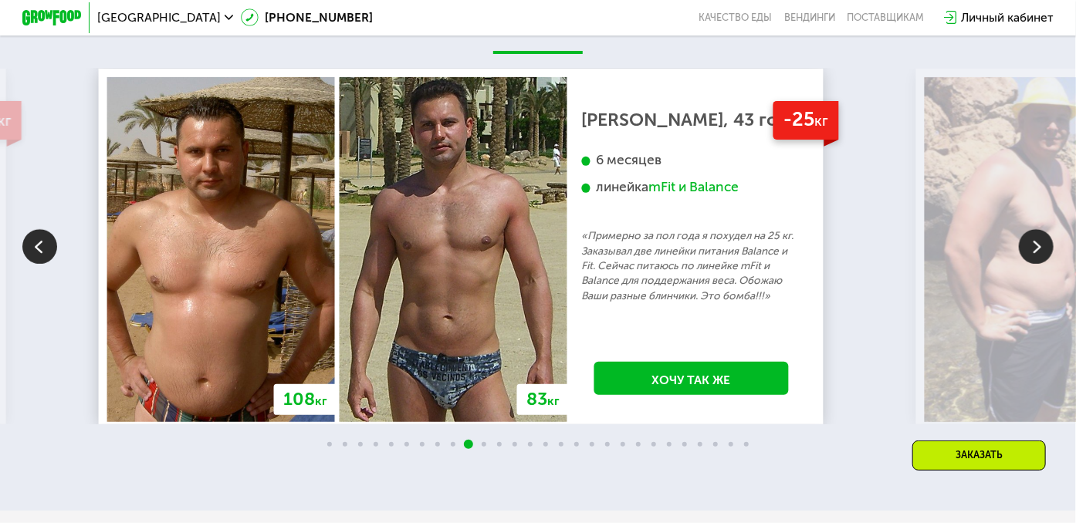
click at [1046, 265] on img at bounding box center [1036, 247] width 35 height 35
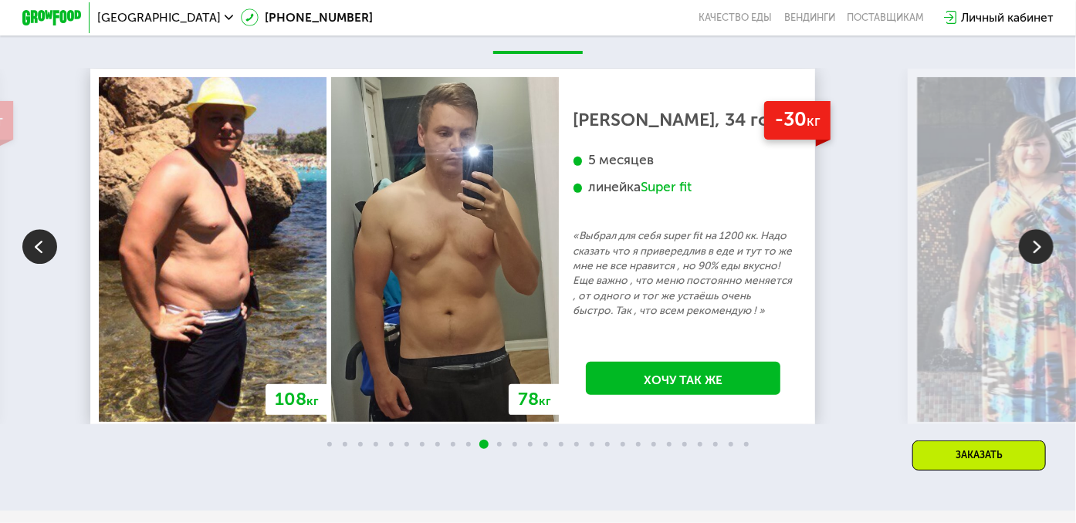
click at [1046, 265] on img at bounding box center [1036, 247] width 35 height 35
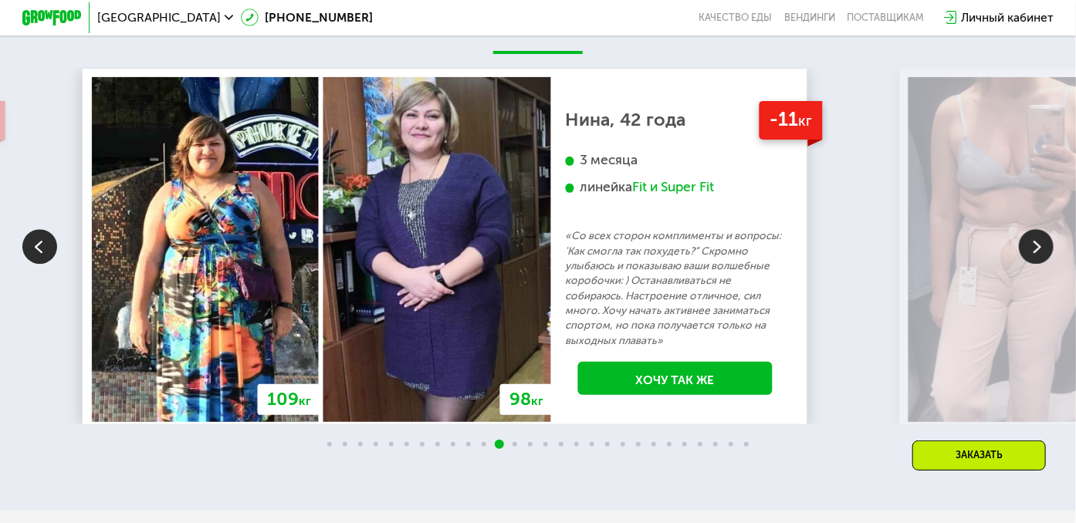
click at [1046, 265] on img at bounding box center [1036, 247] width 35 height 35
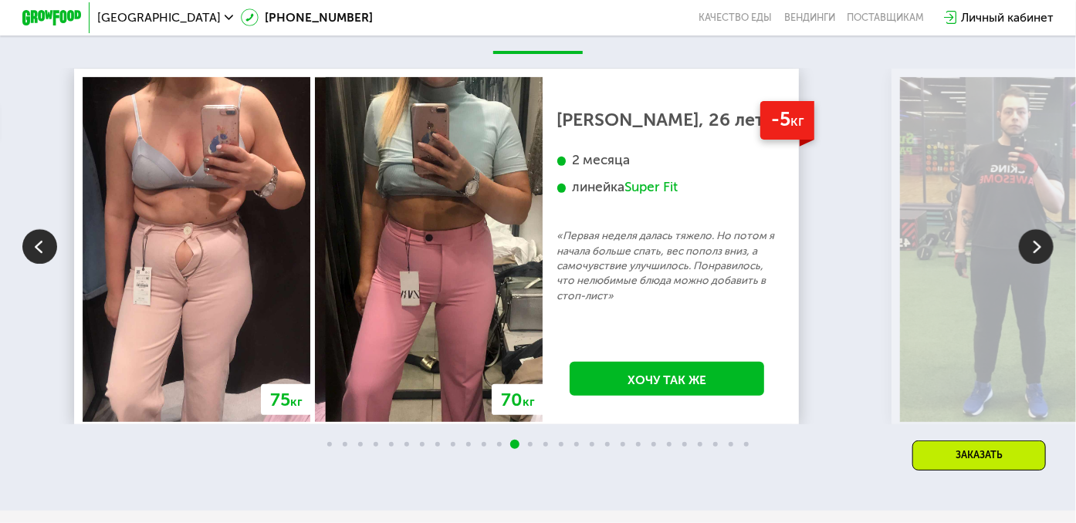
click at [1046, 265] on img at bounding box center [1036, 247] width 35 height 35
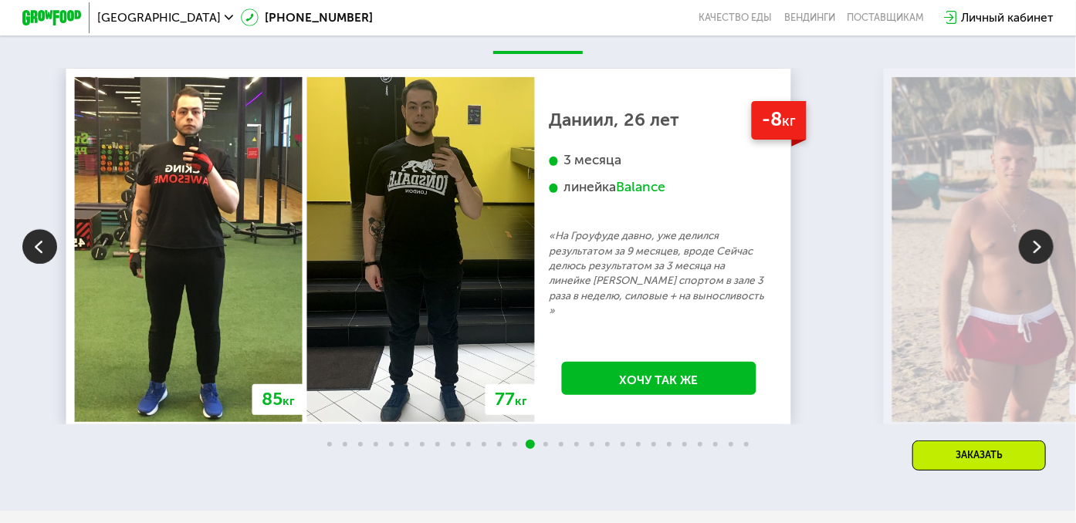
click at [1040, 265] on img at bounding box center [1036, 247] width 35 height 35
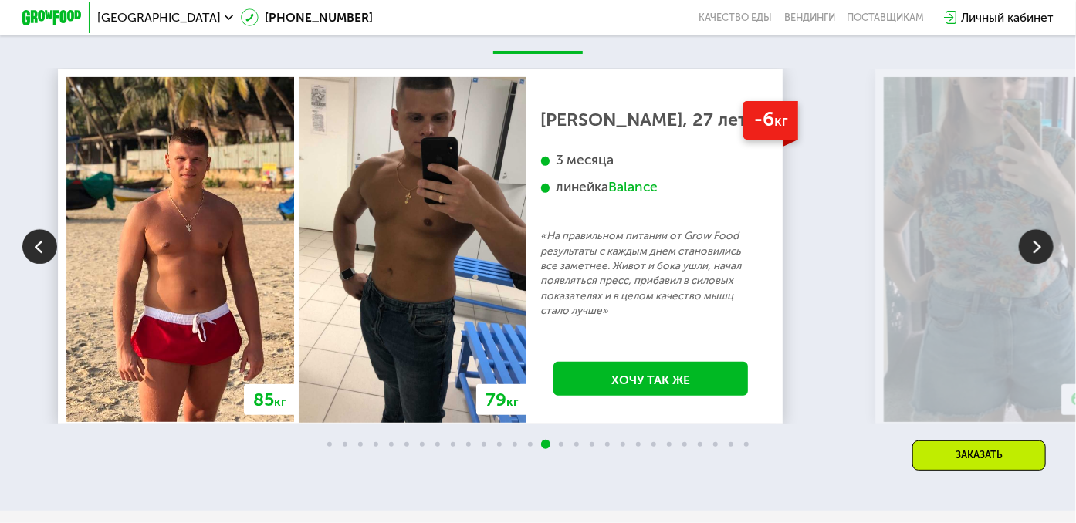
click at [1040, 265] on img at bounding box center [1036, 247] width 35 height 35
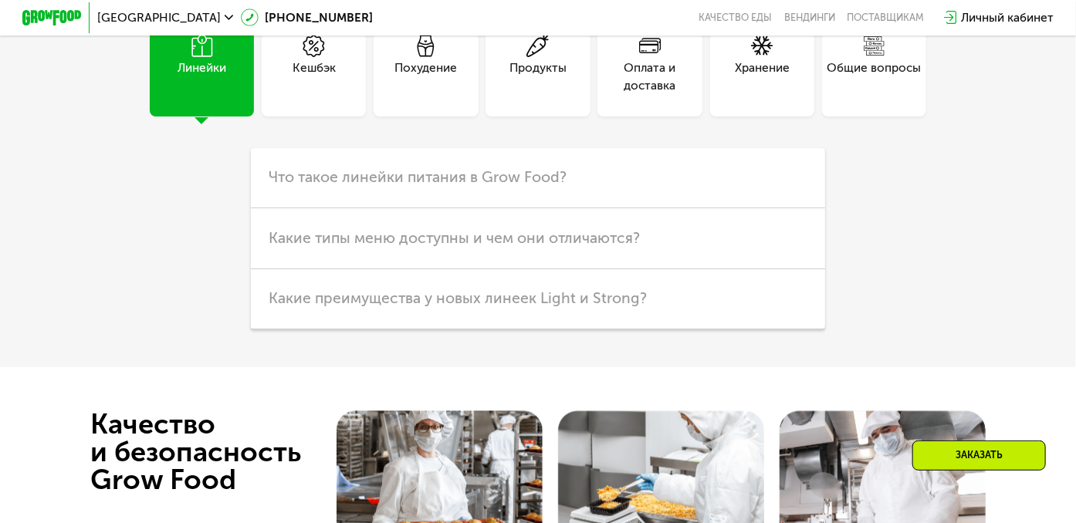
scroll to position [4069, 0]
